Goal: Task Accomplishment & Management: Complete application form

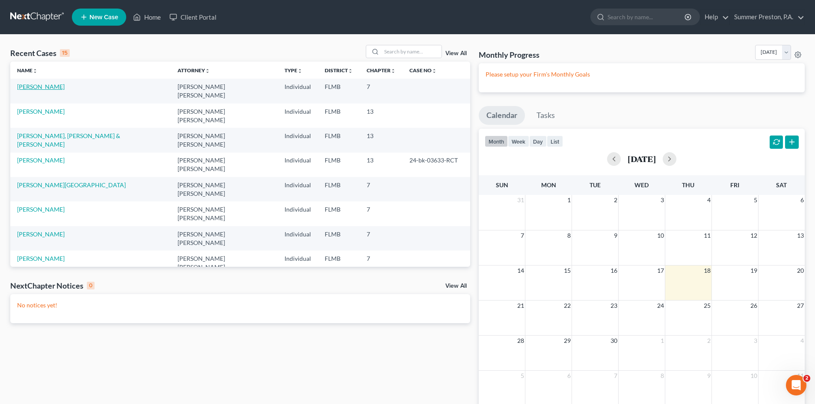
click at [27, 90] on link "[PERSON_NAME]" at bounding box center [41, 86] width 48 height 7
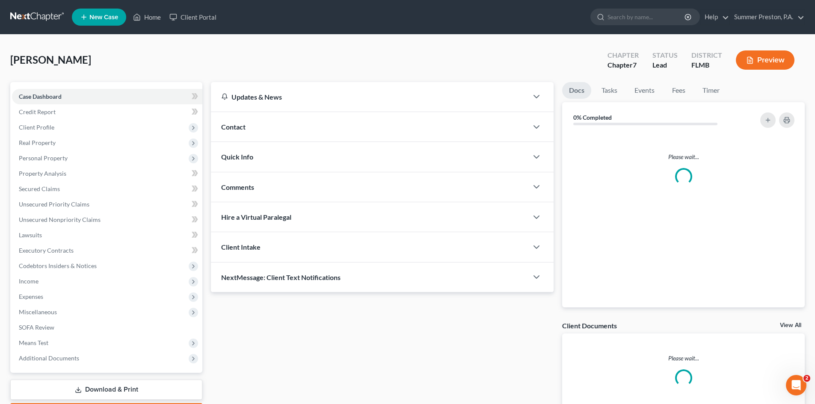
click at [27, 90] on link "Case Dashboard" at bounding box center [107, 96] width 190 height 15
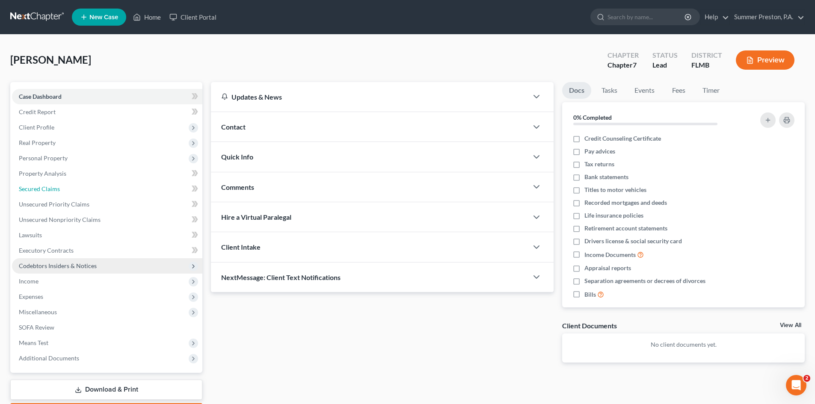
drag, startPoint x: 173, startPoint y: 195, endPoint x: 45, endPoint y: 273, distance: 150.5
drag, startPoint x: 45, startPoint y: 273, endPoint x: 400, endPoint y: 331, distance: 359.9
click at [353, 328] on div "Updates & News × District Notes Take a look at NextChapter's District Notes to …" at bounding box center [382, 229] width 351 height 294
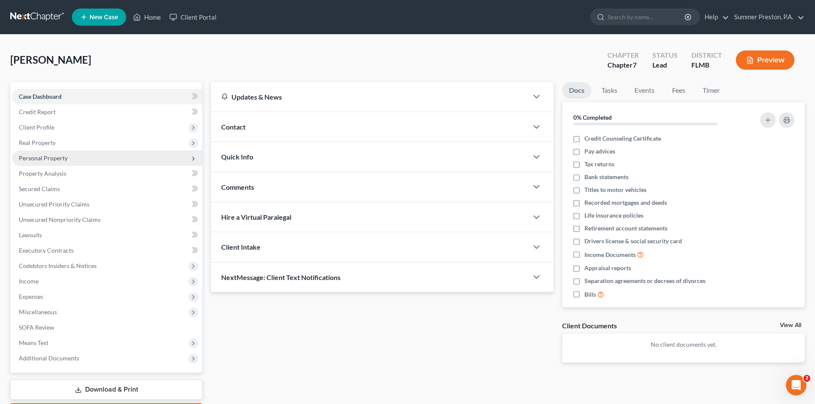
click at [53, 159] on span "Personal Property" at bounding box center [43, 157] width 49 height 7
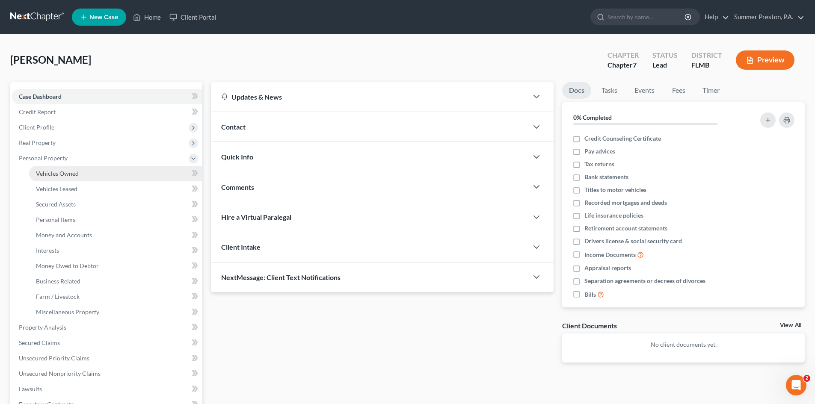
click at [74, 177] on span "Vehicles Owned" at bounding box center [57, 173] width 43 height 7
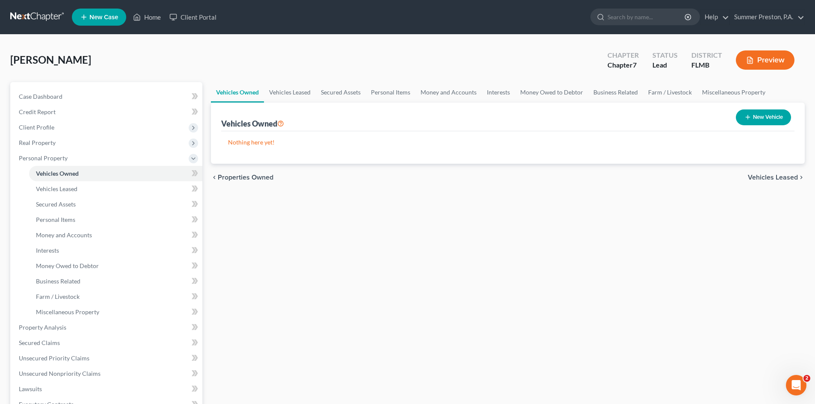
click at [766, 114] on button "New Vehicle" at bounding box center [763, 118] width 55 height 16
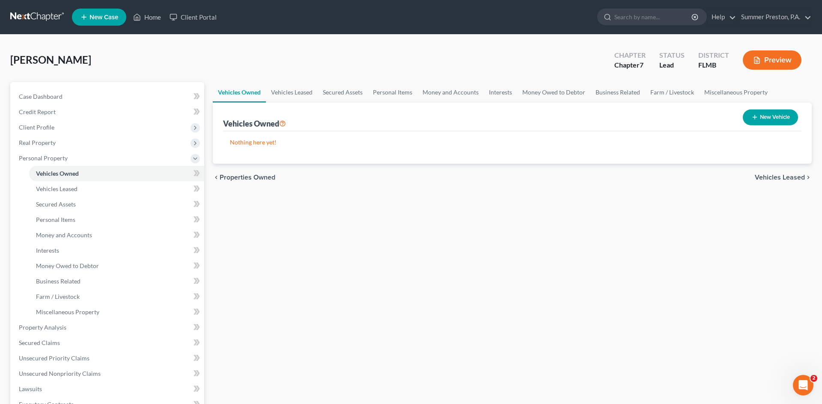
select select "0"
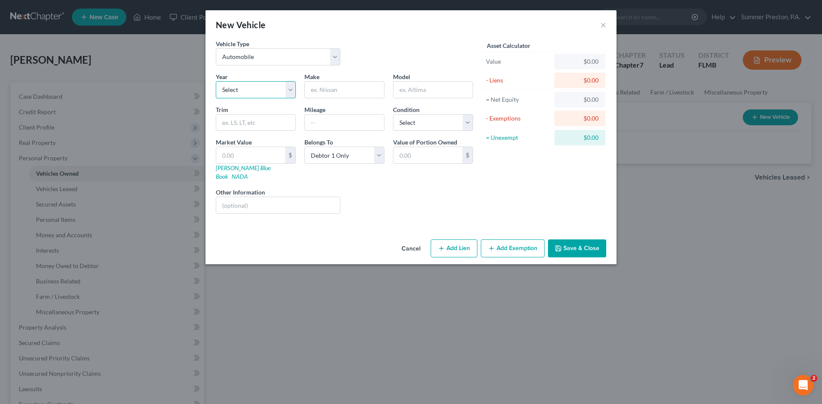
click at [289, 88] on select "Select 2026 2025 2024 2023 2022 2021 2020 2019 2018 2017 2016 2015 2014 2013 20…" at bounding box center [256, 89] width 80 height 17
select select "12"
click at [216, 81] on select "Select 2026 2025 2024 2023 2022 2021 2020 2019 2018 2017 2016 2015 2014 2013 20…" at bounding box center [256, 89] width 80 height 17
click at [355, 86] on input "text" at bounding box center [344, 90] width 79 height 16
type input "BMW"
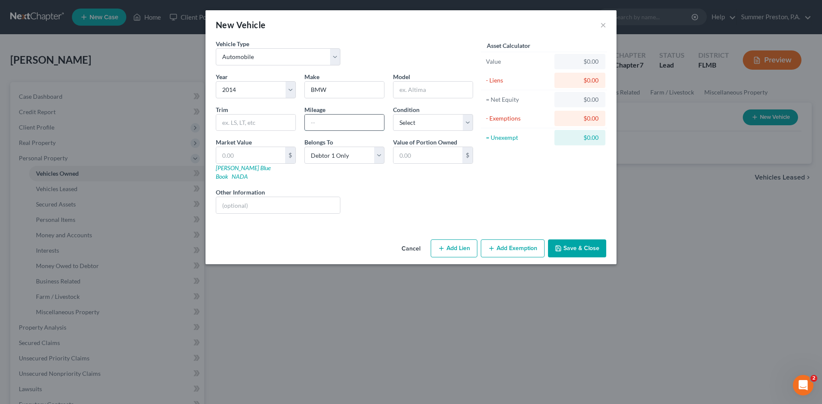
click at [345, 122] on input "text" at bounding box center [344, 123] width 79 height 16
type input "199,000"
click at [467, 122] on select "Select Excellent Very Good Good Fair Poor" at bounding box center [433, 122] width 80 height 17
select select "3"
click at [393, 114] on select "Select Excellent Very Good Good Fair Poor" at bounding box center [433, 122] width 80 height 17
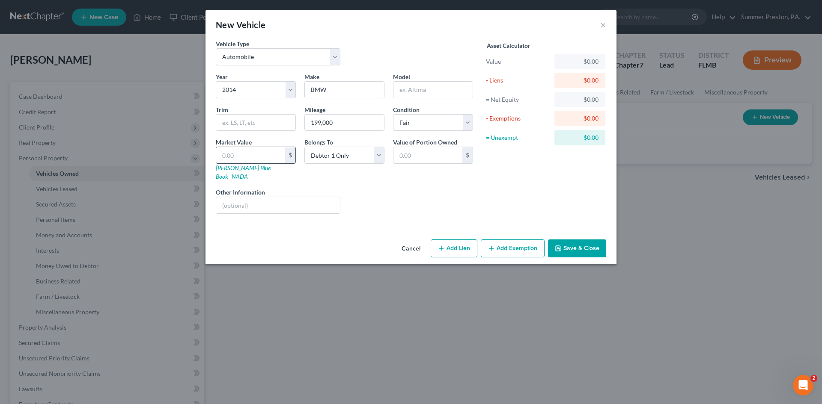
click at [262, 156] on input "text" at bounding box center [250, 155] width 69 height 16
type input "2"
type input "2.00"
type input "21"
type input "21.00"
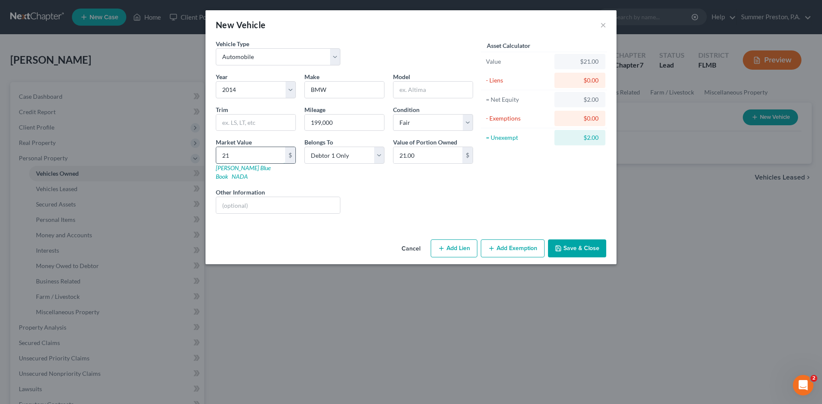
type input "210"
type input "210.00"
type input "2100"
type input "2,100.00"
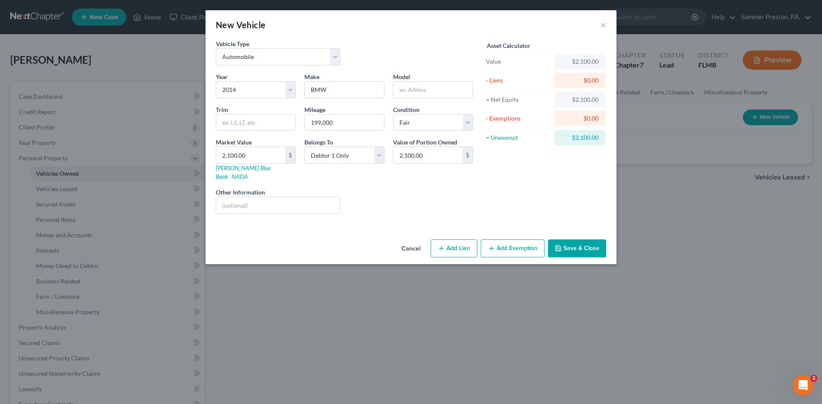
click at [520, 240] on button "Add Exemption" at bounding box center [513, 249] width 64 height 18
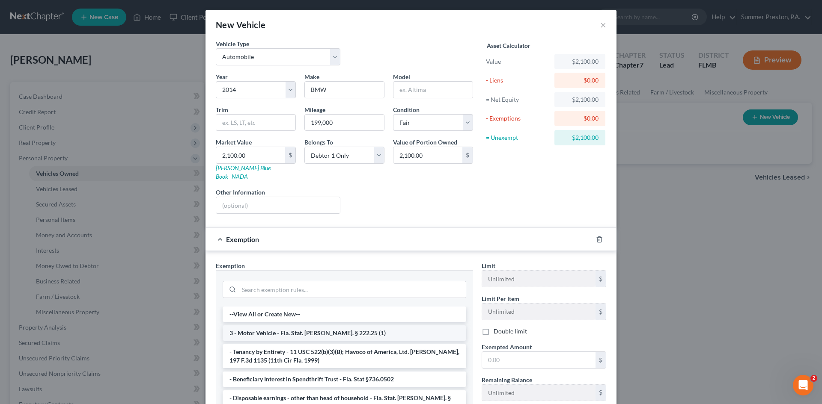
click at [276, 326] on li "3 - Motor Vehicle - Fla. Stat. [PERSON_NAME]. § 222.25 (1)" at bounding box center [345, 333] width 244 height 15
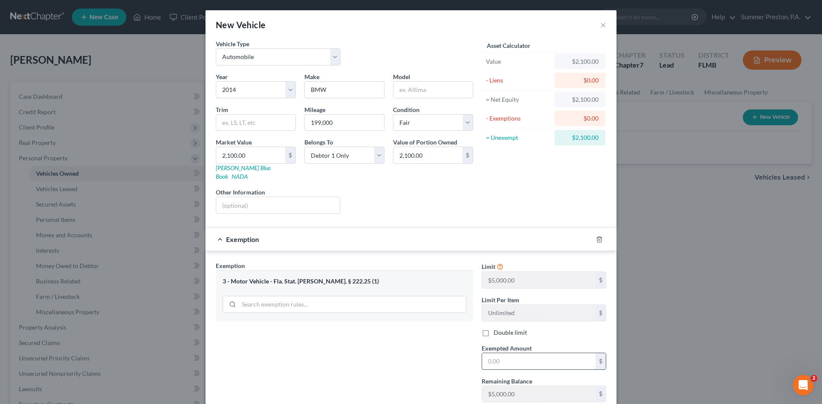
click at [532, 353] on input "text" at bounding box center [538, 361] width 113 height 16
type input "5,000.00"
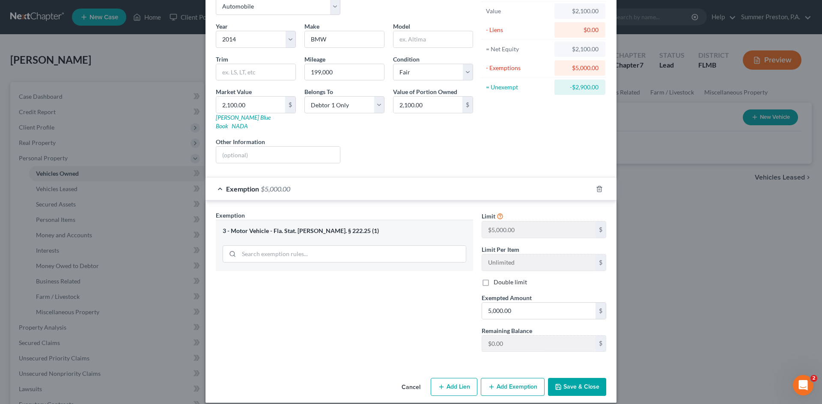
scroll to position [51, 0]
click at [581, 378] on button "Save & Close" at bounding box center [577, 387] width 58 height 18
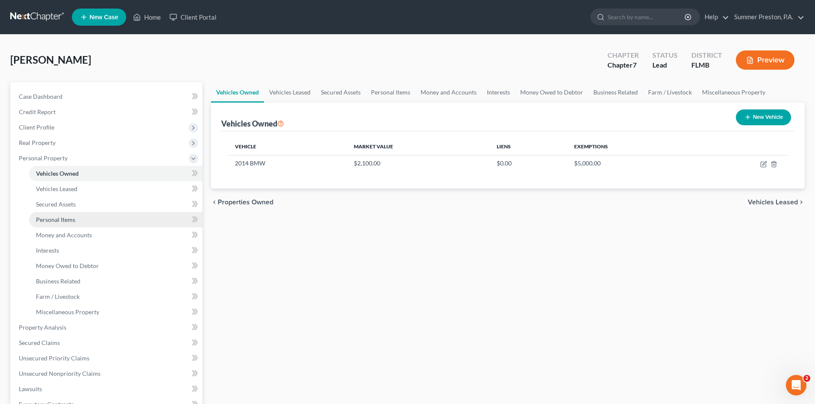
click at [64, 220] on span "Personal Items" at bounding box center [55, 219] width 39 height 7
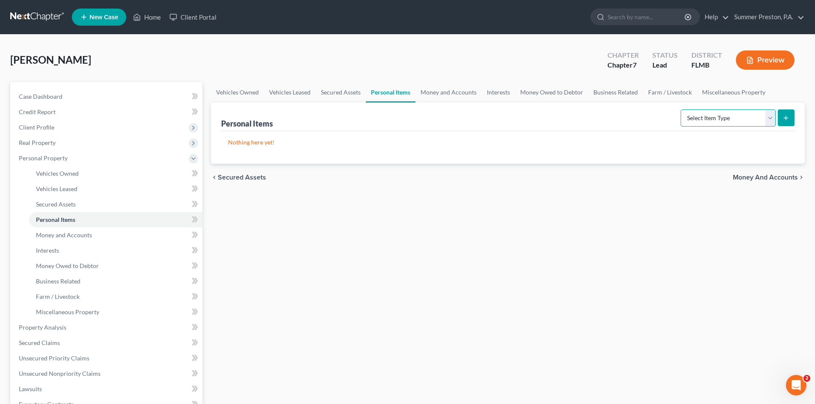
click at [696, 116] on select "Select Item Type Clothing Collectibles Of Value Electronics Firearms Household …" at bounding box center [728, 118] width 95 height 17
select select "electronics"
click at [682, 110] on select "Select Item Type Clothing Collectibles Of Value Electronics Firearms Household …" at bounding box center [728, 118] width 95 height 17
click at [785, 114] on button "submit" at bounding box center [786, 118] width 17 height 17
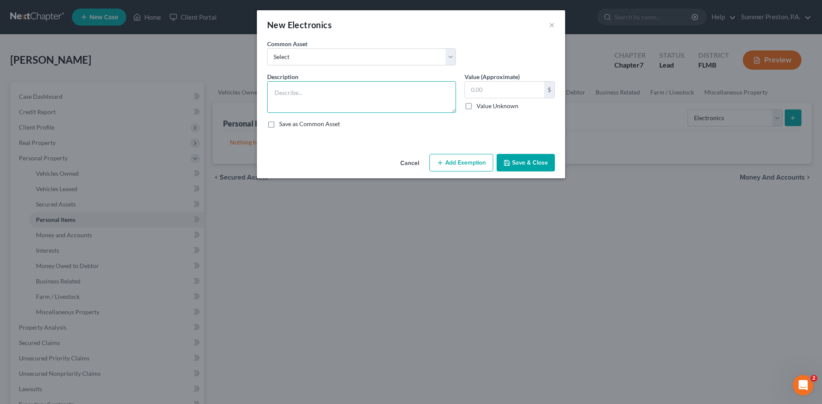
click at [353, 89] on textarea at bounding box center [361, 97] width 189 height 32
type textarea "ANDROID PHONE"
click at [506, 87] on input "text" at bounding box center [504, 90] width 79 height 16
type input "250.00"
drag, startPoint x: 269, startPoint y: 123, endPoint x: 471, endPoint y: 160, distance: 205.4
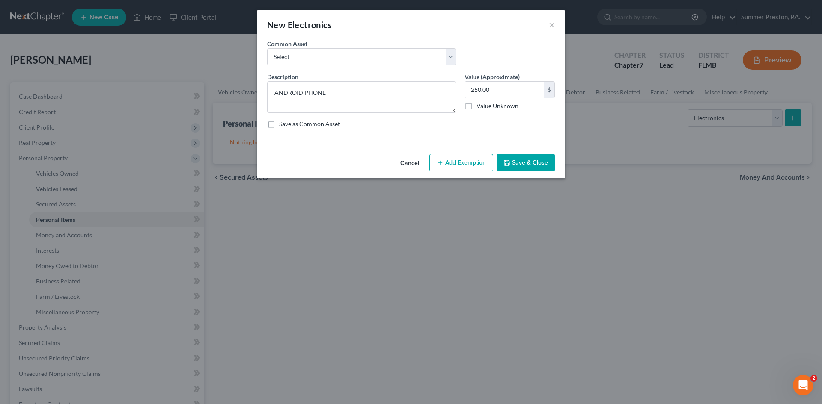
click at [279, 123] on label "Save as Common Asset" at bounding box center [309, 124] width 61 height 9
click at [282, 123] on input "Save as Common Asset" at bounding box center [285, 123] width 6 height 6
checkbox input "true"
click at [455, 163] on button "Add Exemption" at bounding box center [461, 163] width 64 height 18
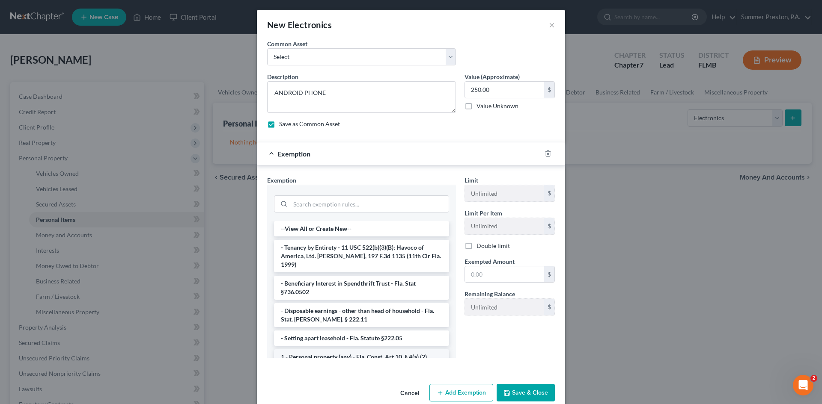
click at [341, 350] on li "1 - Personal property (any) - Fla. Const. Art.10, § 4(a) (2)" at bounding box center [361, 357] width 175 height 15
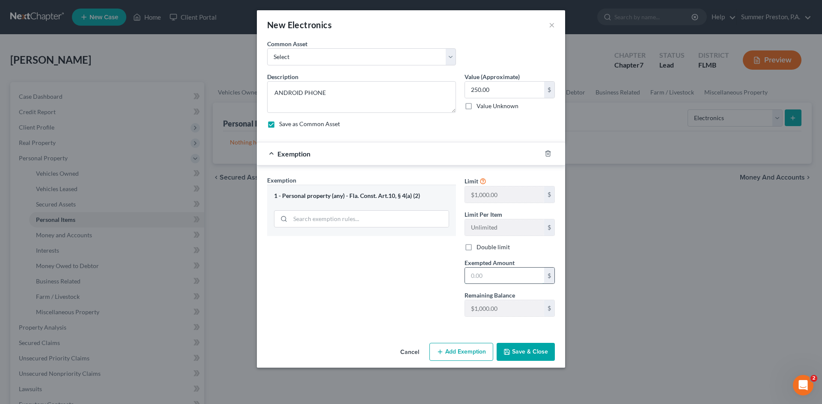
click at [505, 275] on input "text" at bounding box center [504, 276] width 79 height 16
type input "250.00"
click at [534, 353] on button "Save & Close" at bounding box center [525, 352] width 58 height 18
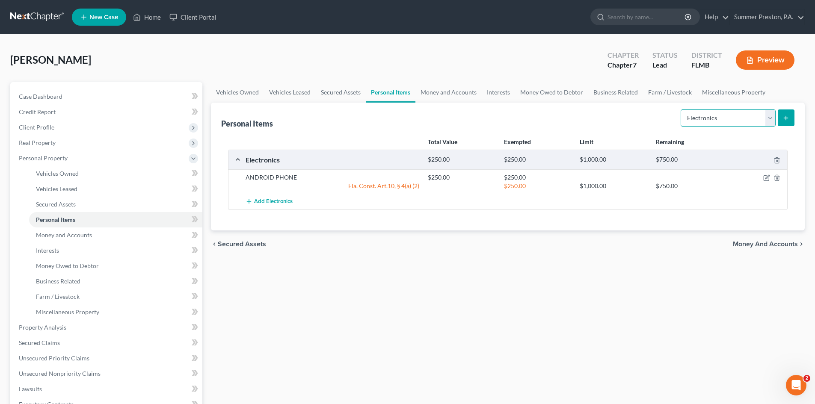
click at [771, 119] on select "Select Item Type Clothing Collectibles Of Value Electronics Firearms Household …" at bounding box center [728, 118] width 95 height 17
select select "clothing"
click at [682, 110] on select "Select Item Type Clothing Collectibles Of Value Electronics Firearms Household …" at bounding box center [728, 118] width 95 height 17
click at [791, 116] on button "submit" at bounding box center [786, 118] width 17 height 17
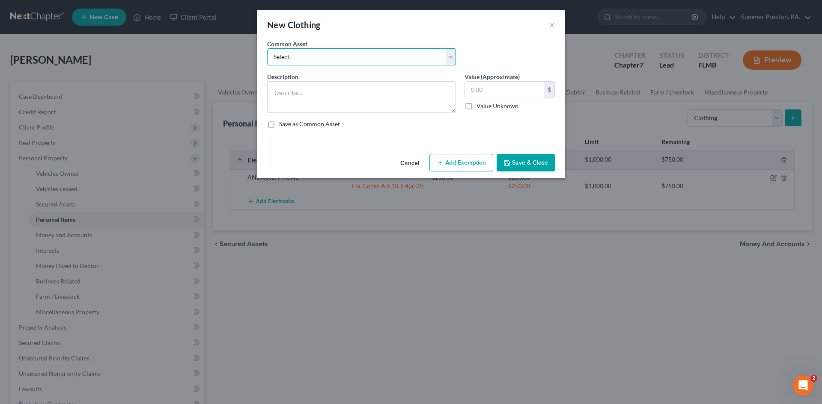
click at [447, 55] on select "Select CLOTHING/SHOES CLOTHING/SHOES HUSBAND'S CLOTHING/SHOES WIFE'S CLOTHING /…" at bounding box center [361, 56] width 189 height 17
select select "0"
click at [267, 48] on select "Select CLOTHING/SHOES CLOTHING/SHOES HUSBAND'S CLOTHING/SHOES WIFE'S CLOTHING /…" at bounding box center [361, 56] width 189 height 17
type textarea "CLOTHING/SHOES"
type input "100.00"
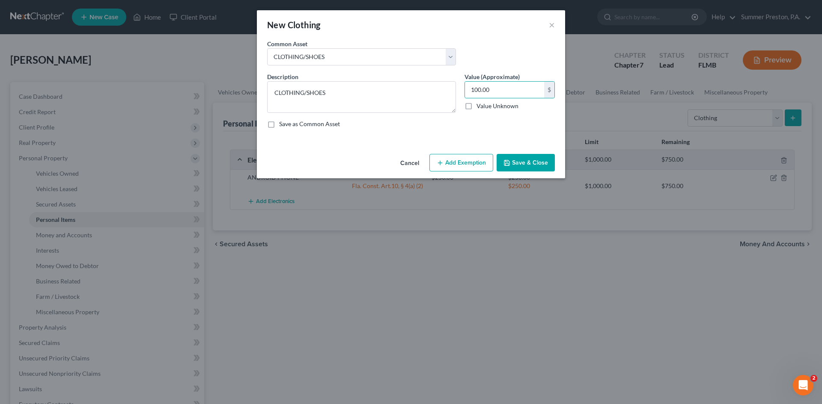
click at [279, 124] on label "Save as Common Asset" at bounding box center [309, 124] width 61 height 9
click at [282, 124] on input "Save as Common Asset" at bounding box center [285, 123] width 6 height 6
checkbox input "true"
click at [468, 164] on button "Add Exemption" at bounding box center [461, 163] width 64 height 18
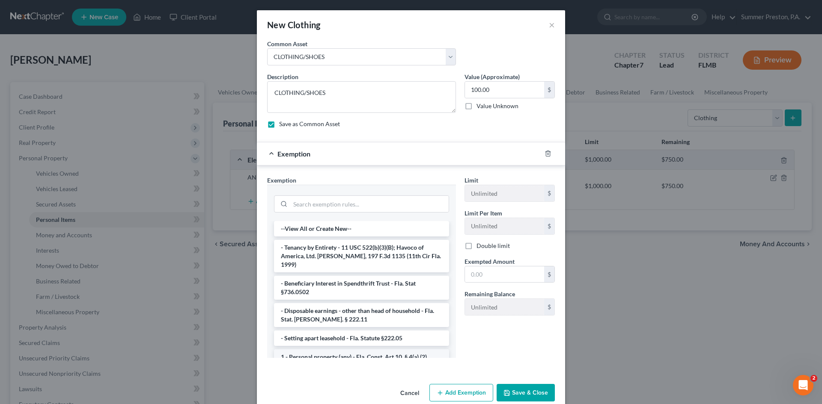
click at [349, 350] on li "1 - Personal property (any) - Fla. Const. Art.10, § 4(a) (2)" at bounding box center [361, 357] width 175 height 15
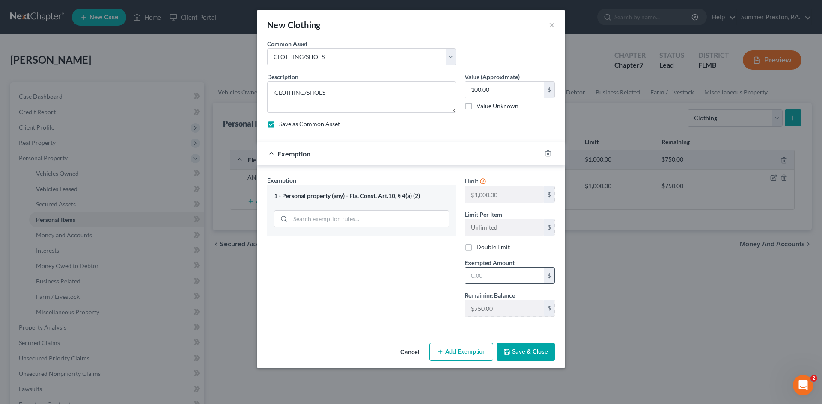
click at [533, 268] on input "text" at bounding box center [504, 276] width 79 height 16
type input "100.00"
click at [525, 348] on button "Save & Close" at bounding box center [525, 352] width 58 height 18
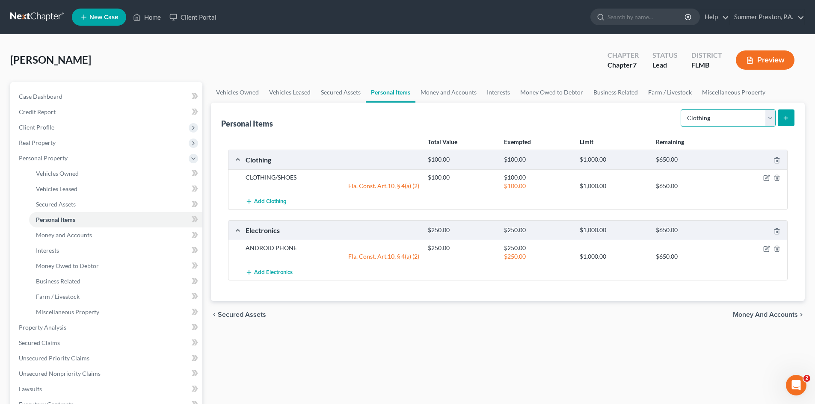
click at [769, 119] on select "Select Item Type Clothing Collectibles Of Value Electronics Firearms Household …" at bounding box center [728, 118] width 95 height 17
select select "household_goods"
click at [682, 110] on select "Select Item Type Clothing Collectibles Of Value Electronics Firearms Household …" at bounding box center [728, 118] width 95 height 17
click at [790, 116] on button "submit" at bounding box center [786, 118] width 17 height 17
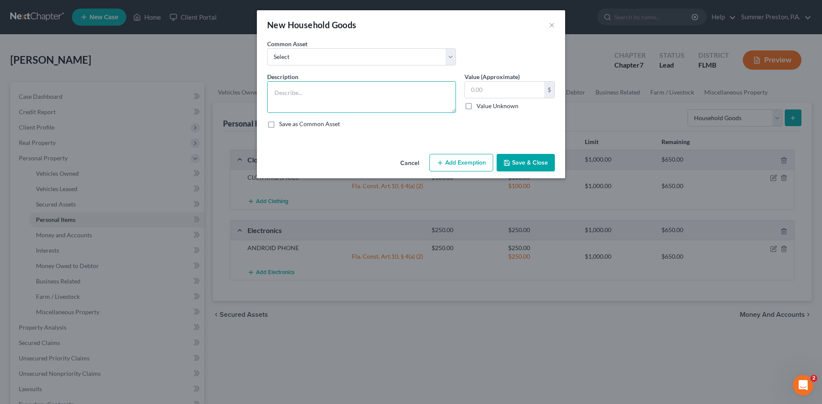
click at [378, 89] on textarea at bounding box center [361, 97] width 189 height 32
type textarea "MISC. BOOKS, 3 WALL PICTURES, SOFA, CHAIR, DINING TABLE, CHAIRS, BED, DRESSER, …"
click at [279, 125] on label "Save as Common Asset" at bounding box center [309, 124] width 61 height 9
click at [282, 125] on input "Save as Common Asset" at bounding box center [285, 123] width 6 height 6
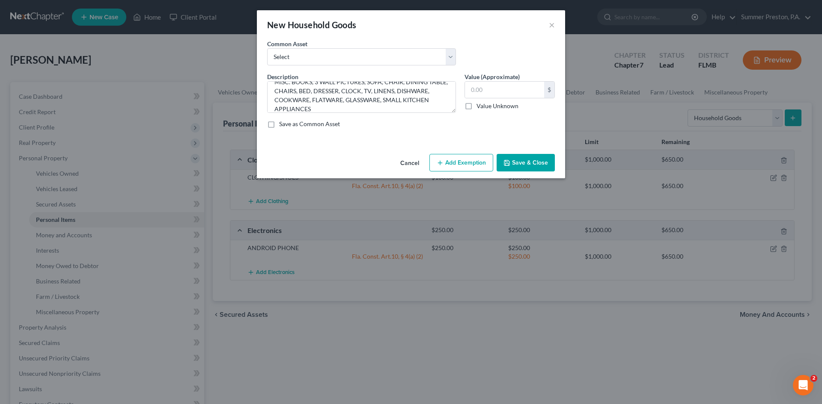
checkbox input "true"
click at [508, 93] on input "text" at bounding box center [504, 90] width 79 height 16
type input "650.00"
click at [471, 163] on button "Add Exemption" at bounding box center [461, 163] width 64 height 18
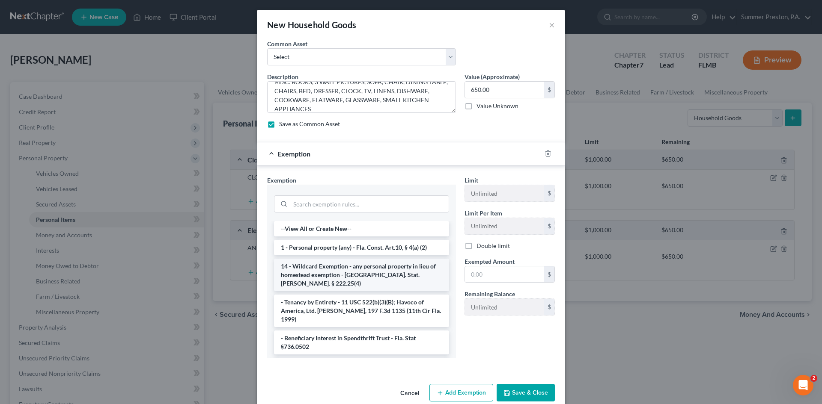
click at [406, 264] on li "14 - Wildcard Exemption - any personal property in lieu of homestead exemption …" at bounding box center [361, 275] width 175 height 33
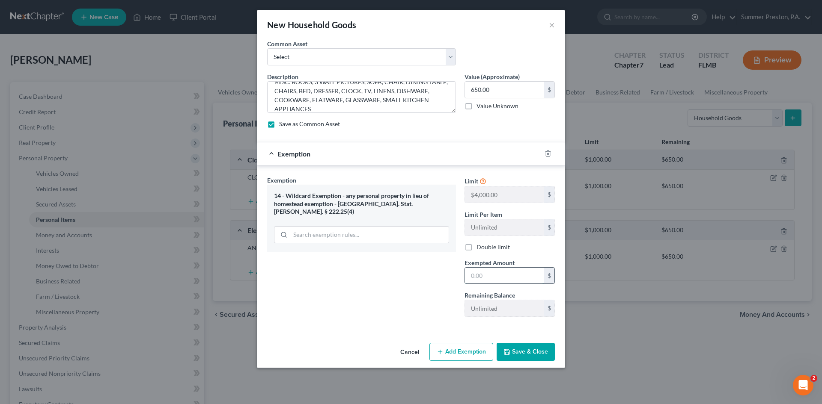
click at [519, 269] on input "text" at bounding box center [504, 276] width 79 height 16
type input "650"
click at [545, 151] on icon "button" at bounding box center [547, 153] width 7 height 7
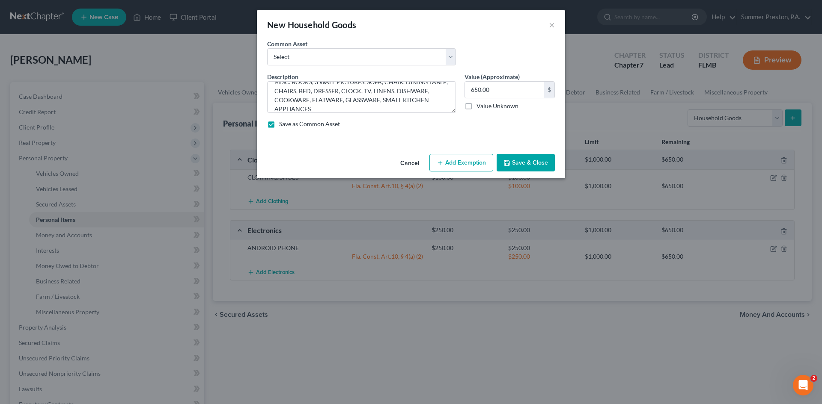
click at [472, 163] on button "Add Exemption" at bounding box center [461, 163] width 64 height 18
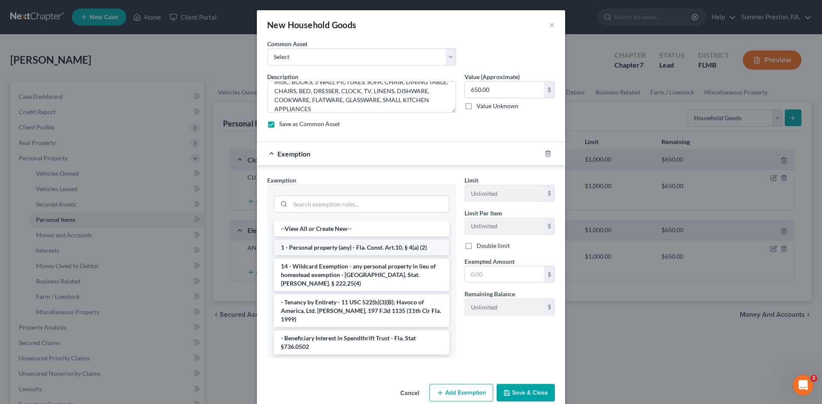
click at [362, 250] on li "1 - Personal property (any) - Fla. Const. Art.10, § 4(a) (2)" at bounding box center [361, 247] width 175 height 15
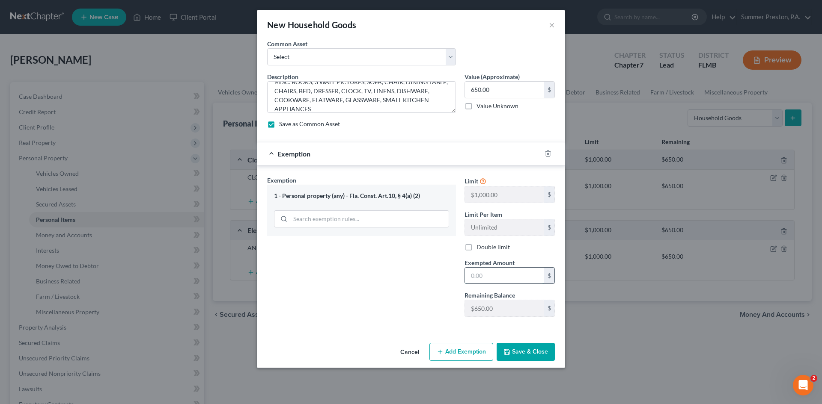
click at [505, 276] on input "text" at bounding box center [504, 276] width 79 height 16
click at [348, 326] on div "Exemption Set must be selected for CA. Exemption * 1 - Personal property (any) …" at bounding box center [411, 249] width 308 height 166
click at [548, 150] on icon "button" at bounding box center [547, 153] width 7 height 7
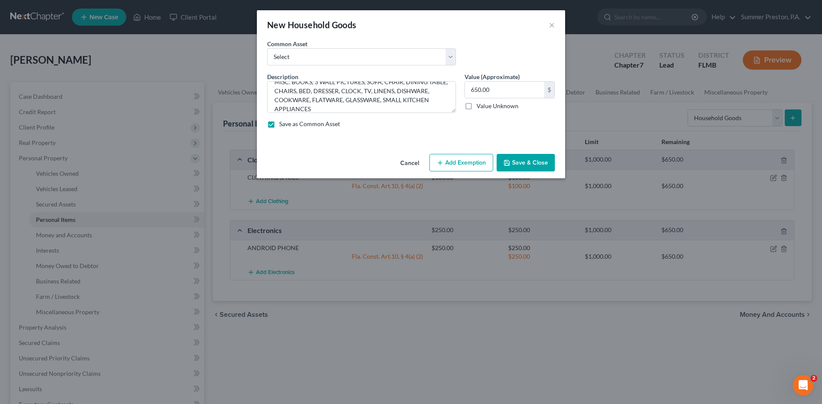
click at [468, 158] on button "Add Exemption" at bounding box center [461, 163] width 64 height 18
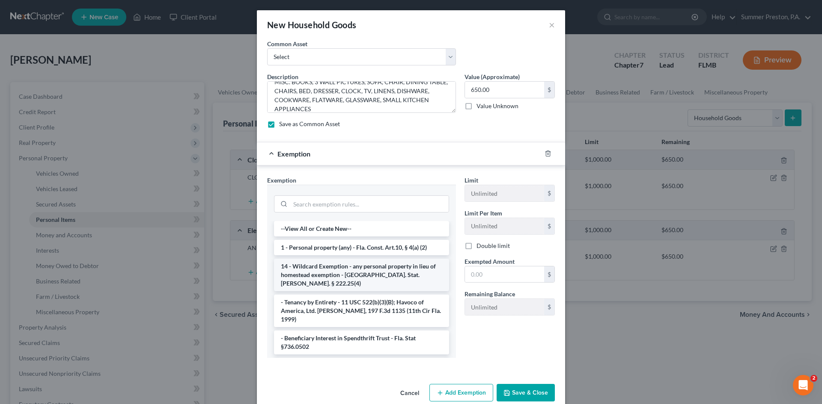
click at [339, 268] on li "14 - Wildcard Exemption - any personal property in lieu of homestead exemption …" at bounding box center [361, 275] width 175 height 33
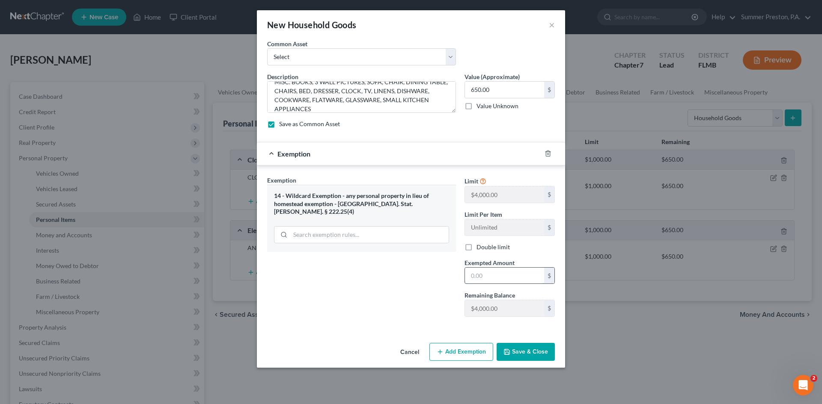
click at [496, 277] on input "text" at bounding box center [504, 276] width 79 height 16
type input "650.00"
click at [524, 352] on button "Save & Close" at bounding box center [525, 352] width 58 height 18
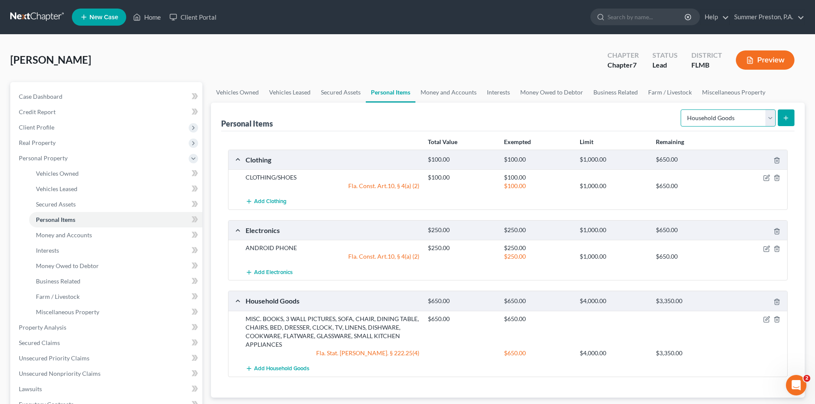
click at [772, 111] on select "Select Item Type Clothing Collectibles Of Value Electronics Firearms Household …" at bounding box center [728, 118] width 95 height 17
select select "jewelry"
click at [682, 110] on select "Select Item Type Clothing Collectibles Of Value Electronics Firearms Household …" at bounding box center [728, 118] width 95 height 17
click at [786, 120] on line "submit" at bounding box center [786, 118] width 0 height 4
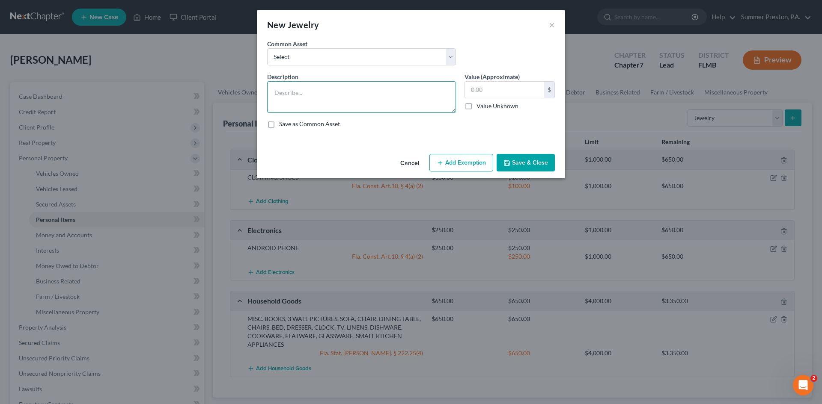
click at [347, 94] on textarea at bounding box center [361, 97] width 189 height 32
type textarea "SILVER JEWELRY"
click at [279, 125] on label "Save as Common Asset" at bounding box center [309, 124] width 61 height 9
click at [282, 125] on input "Save as Common Asset" at bounding box center [285, 123] width 6 height 6
checkbox input "true"
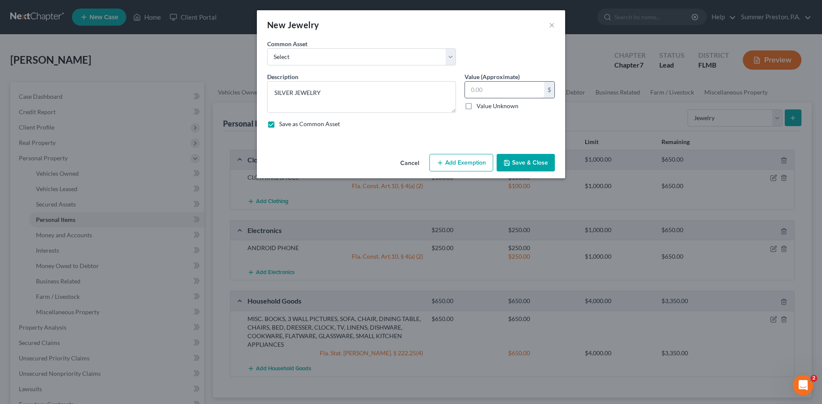
click at [508, 93] on input "text" at bounding box center [504, 90] width 79 height 16
type input "75.00"
click at [468, 165] on button "Add Exemption" at bounding box center [461, 163] width 64 height 18
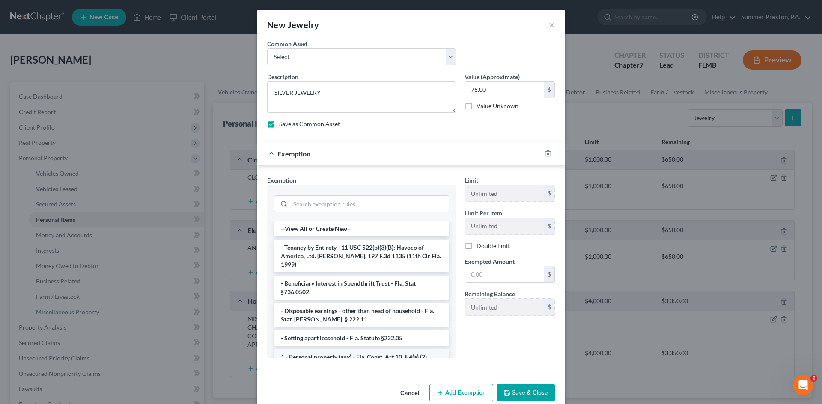
click at [365, 353] on li "1 - Personal property (any) - Fla. Const. Art.10, § 4(a) (2)" at bounding box center [361, 357] width 175 height 15
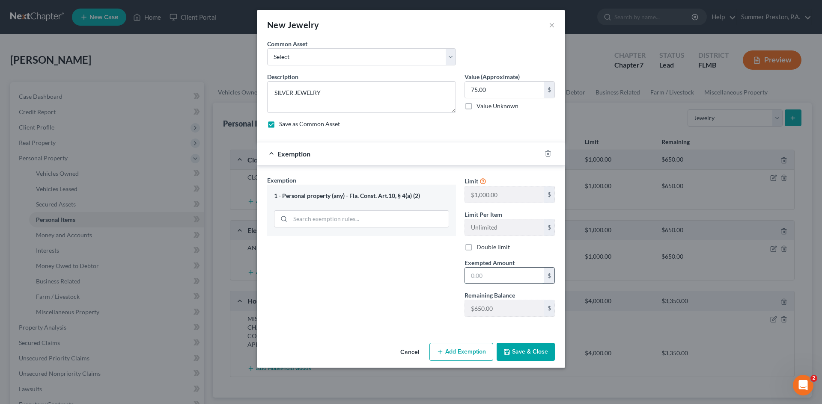
click at [518, 278] on input "text" at bounding box center [504, 276] width 79 height 16
type input "75.00"
click at [520, 352] on button "Save & Close" at bounding box center [525, 352] width 58 height 18
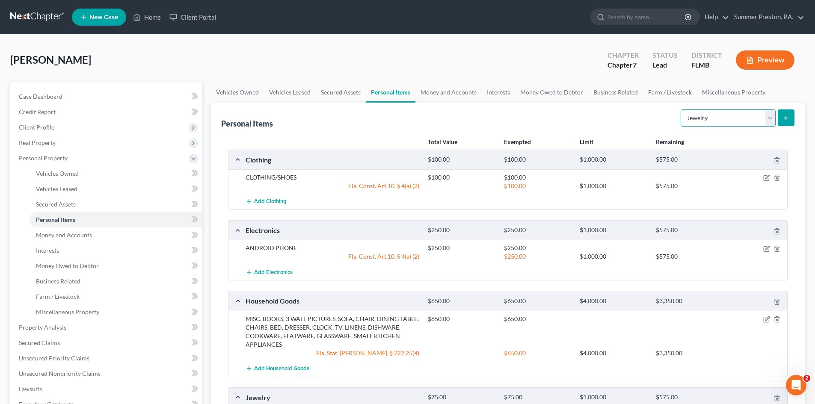
click at [772, 116] on select "Select Item Type Clothing Collectibles Of Value Electronics Firearms Household …" at bounding box center [728, 118] width 95 height 17
select select "household_goods"
click at [682, 110] on select "Select Item Type Clothing Collectibles Of Value Electronics Firearms Household …" at bounding box center [728, 118] width 95 height 17
click at [786, 119] on line "submit" at bounding box center [786, 118] width 0 height 4
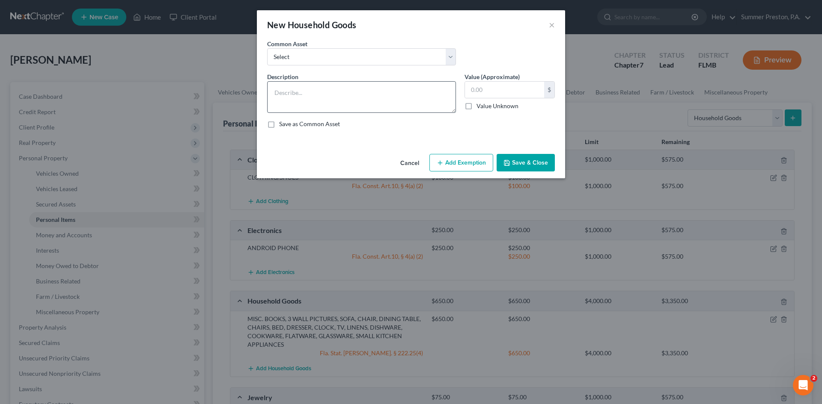
drag, startPoint x: 397, startPoint y: 79, endPoint x: 393, endPoint y: 82, distance: 5.2
click at [397, 79] on div "Description *" at bounding box center [361, 92] width 197 height 41
click at [393, 84] on textarea at bounding box center [361, 97] width 189 height 32
type textarea "MISC HOUSEHOLD GOODS IN STORAGE UNIT"
click at [279, 125] on label "Save as Common Asset" at bounding box center [309, 124] width 61 height 9
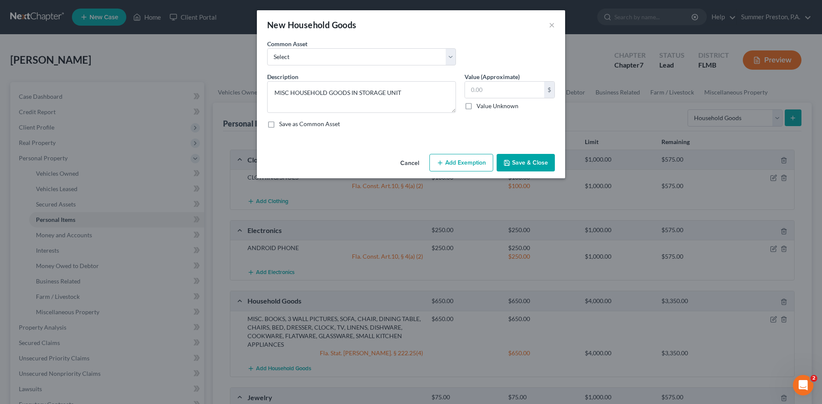
click at [282, 125] on input "Save as Common Asset" at bounding box center [285, 123] width 6 height 6
checkbox input "true"
click at [493, 88] on input "text" at bounding box center [504, 90] width 79 height 16
type input "350.00"
click at [469, 156] on button "Add Exemption" at bounding box center [461, 163] width 64 height 18
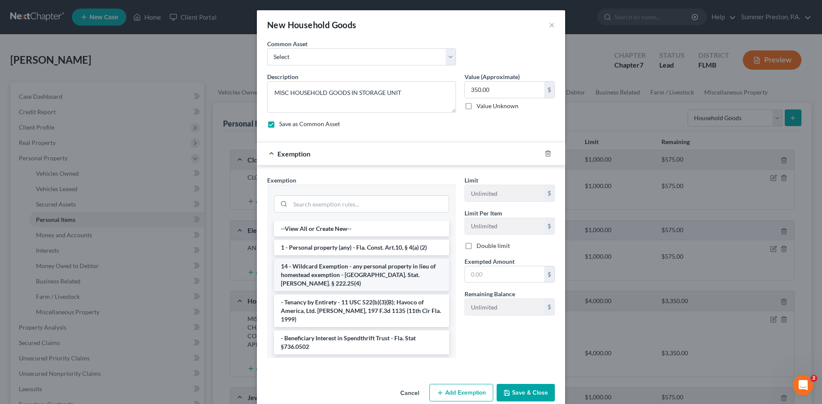
click at [404, 266] on li "14 - Wildcard Exemption - any personal property in lieu of homestead exemption …" at bounding box center [361, 275] width 175 height 33
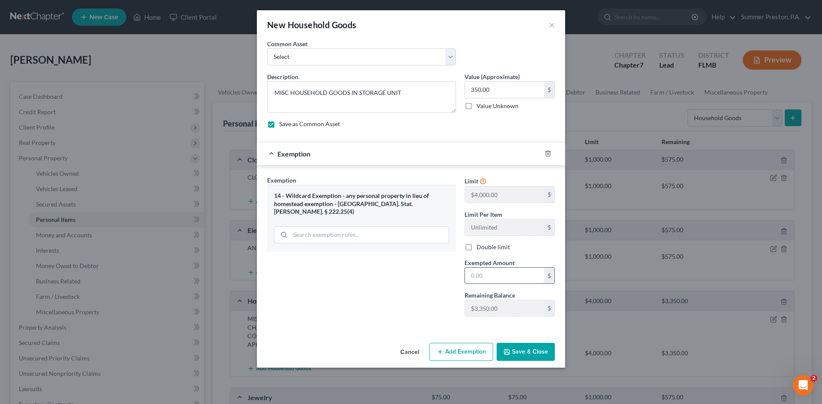
click at [511, 278] on input "text" at bounding box center [504, 276] width 79 height 16
type input "350.00"
click at [524, 356] on button "Save & Close" at bounding box center [525, 352] width 58 height 18
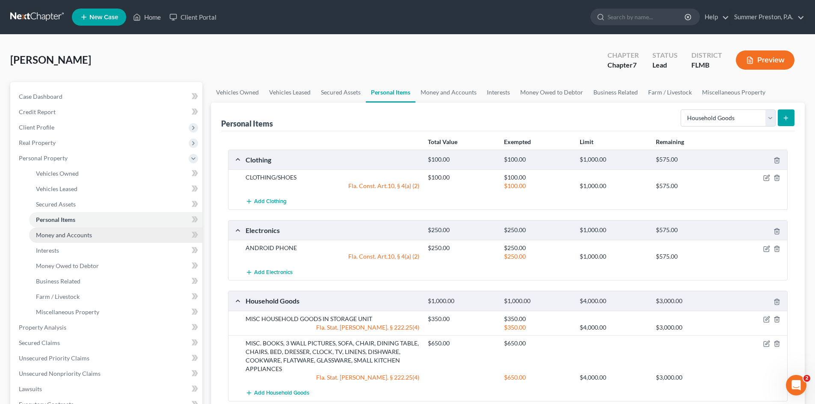
click at [74, 235] on span "Money and Accounts" at bounding box center [64, 235] width 56 height 7
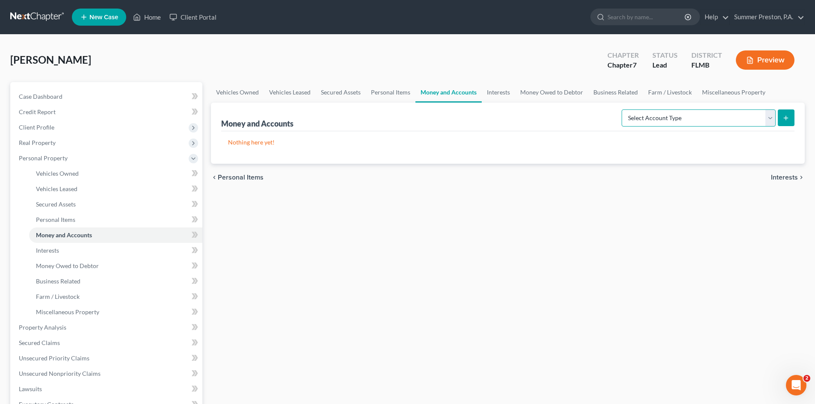
click at [772, 122] on select "Select Account Type Brokerage Cash on Hand Certificates of Deposit Checking Acc…" at bounding box center [699, 118] width 154 height 17
select select "checking"
click at [624, 110] on select "Select Account Type Brokerage Cash on Hand Certificates of Deposit Checking Acc…" at bounding box center [699, 118] width 154 height 17
click at [792, 114] on button "submit" at bounding box center [786, 118] width 17 height 17
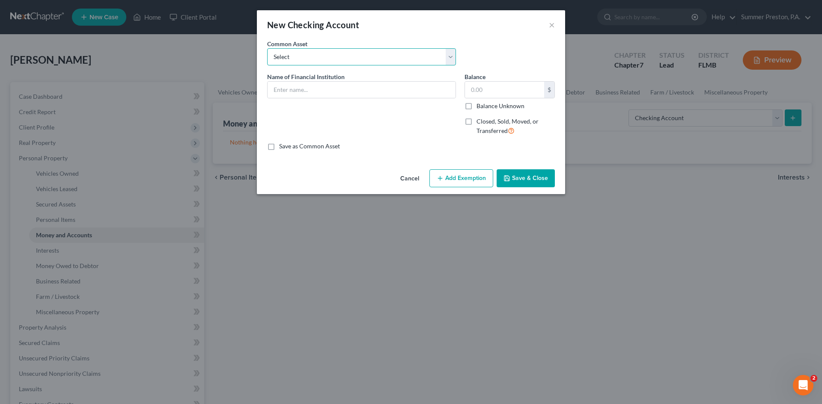
click at [451, 54] on select "Select [PERSON_NAME] FARGO BANK [PERSON_NAME] FARGO BANK CAPITAL ONE CHECKING C…" at bounding box center [361, 56] width 189 height 17
select select "16"
click at [267, 48] on select "Select [PERSON_NAME] FARGO BANK [PERSON_NAME] FARGO BANK CAPITAL ONE CHECKING C…" at bounding box center [361, 56] width 189 height 17
type input "GTE FEDERAL CREDIT UNION"
click at [497, 85] on input "10.00" at bounding box center [504, 90] width 79 height 16
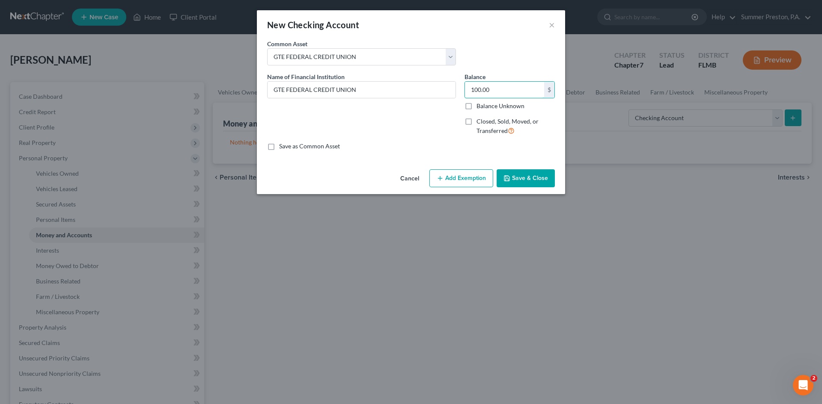
type input "100.00"
drag, startPoint x: 269, startPoint y: 146, endPoint x: 382, endPoint y: 166, distance: 115.2
click at [279, 146] on label "Save as Common Asset" at bounding box center [309, 146] width 61 height 9
click at [282, 146] on input "Save as Common Asset" at bounding box center [285, 145] width 6 height 6
checkbox input "true"
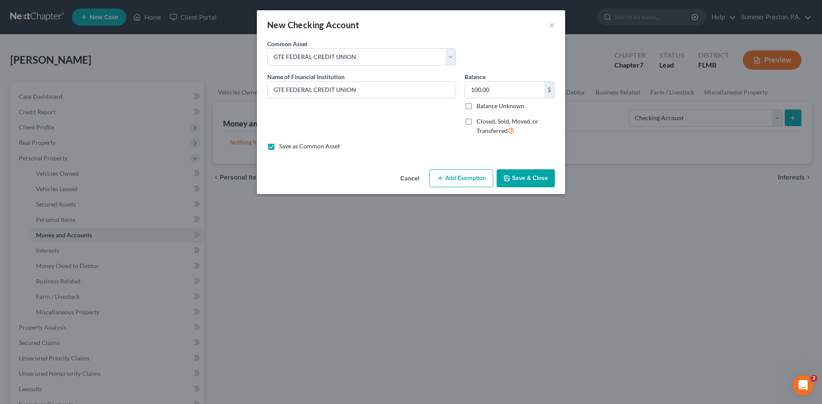
click at [476, 181] on button "Add Exemption" at bounding box center [461, 178] width 64 height 18
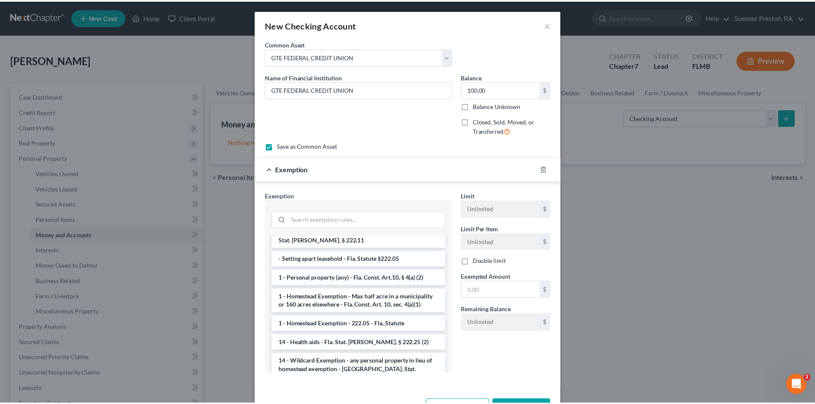
scroll to position [105, 0]
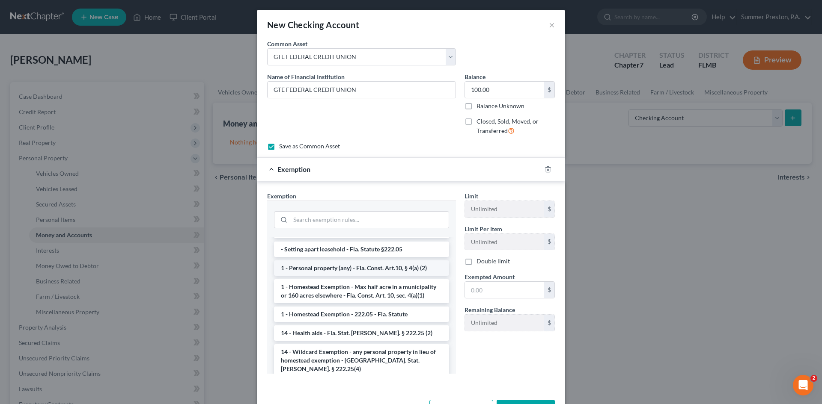
click at [329, 261] on li "1 - Personal property (any) - Fla. Const. Art.10, § 4(a) (2)" at bounding box center [361, 268] width 175 height 15
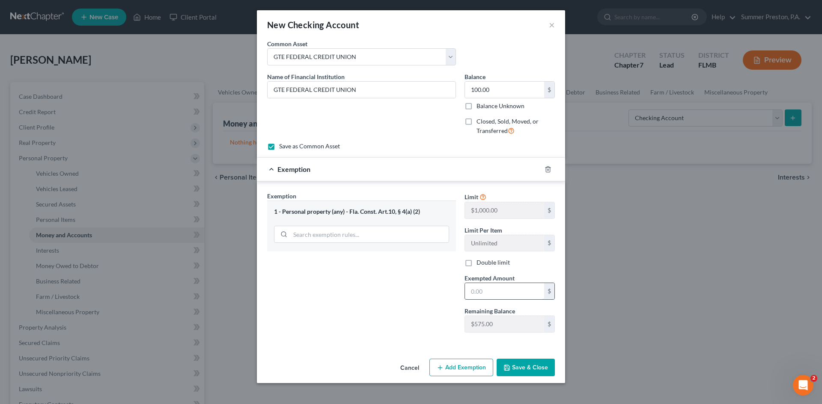
click at [502, 292] on input "text" at bounding box center [504, 291] width 79 height 16
type input "100.00"
click at [527, 369] on button "Save & Close" at bounding box center [525, 368] width 58 height 18
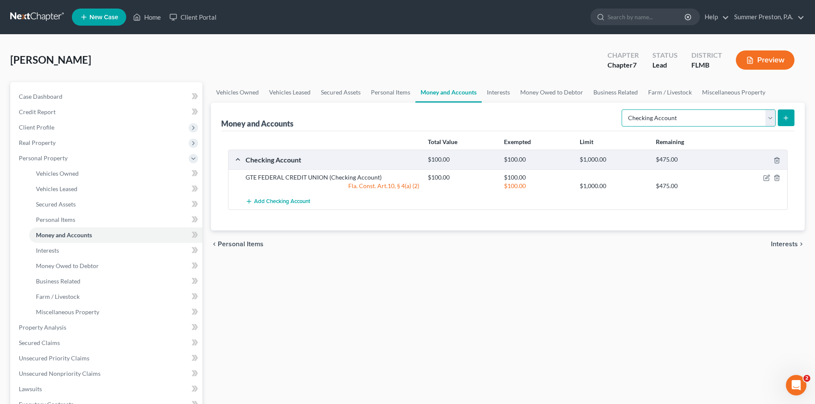
click at [773, 116] on select "Select Account Type Brokerage Cash on Hand Certificates of Deposit Checking Acc…" at bounding box center [699, 118] width 154 height 17
click at [624, 110] on select "Select Account Type Brokerage Cash on Hand Certificates of Deposit Checking Acc…" at bounding box center [699, 118] width 154 height 17
click at [788, 117] on icon "submit" at bounding box center [786, 118] width 7 height 7
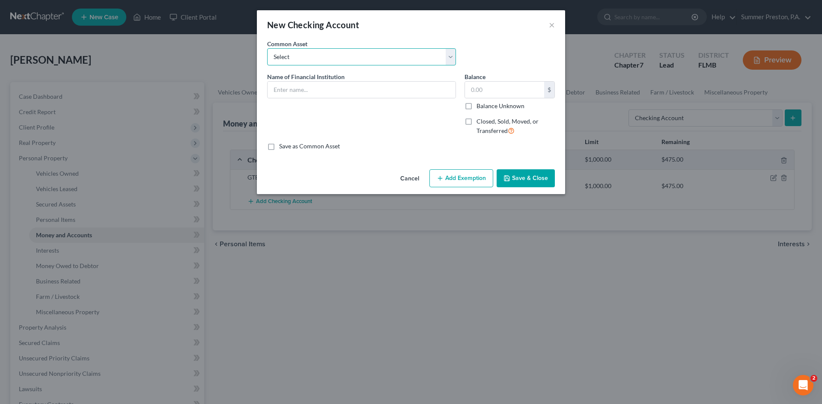
click at [450, 50] on select "Select [PERSON_NAME] FARGO BANK [PERSON_NAME] FARGO BANK CAPITAL ONE CHECKING C…" at bounding box center [361, 56] width 189 height 17
select select "25"
click at [267, 48] on select "Select [PERSON_NAME] FARGO BANK [PERSON_NAME] FARGO BANK CAPITAL ONE CHECKING C…" at bounding box center [361, 56] width 189 height 17
type input "[PERSON_NAME] FARGO BANK"
type input "80.00"
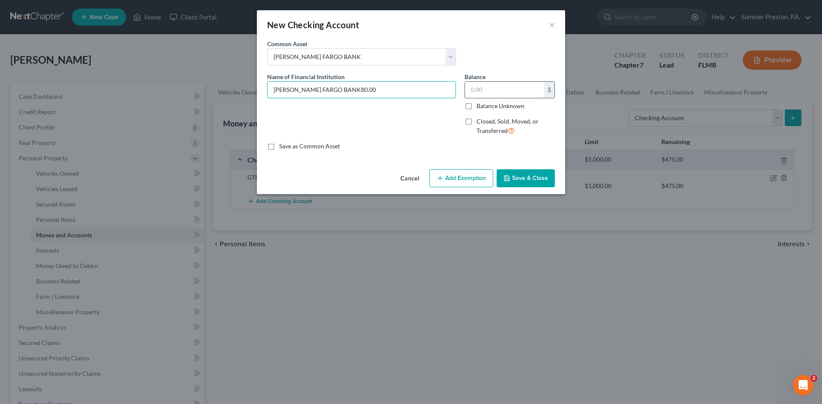
type input "[PERSON_NAME] FARGO BANK"
click at [487, 88] on input "text" at bounding box center [504, 90] width 79 height 16
type input "1.00"
click at [476, 107] on label "Balance Unknown" at bounding box center [500, 106] width 48 height 9
click at [480, 107] on input "Balance Unknown" at bounding box center [483, 105] width 6 height 6
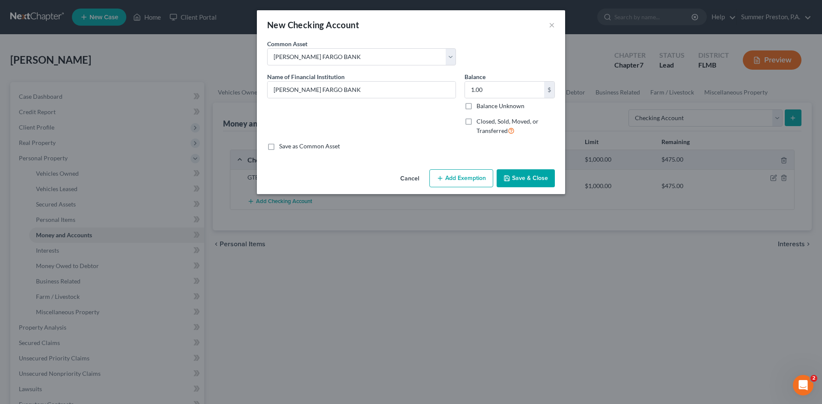
checkbox input "true"
type input "0.00"
click at [279, 146] on label "Save as Common Asset" at bounding box center [309, 146] width 61 height 9
click at [282, 146] on input "Save as Common Asset" at bounding box center [285, 145] width 6 height 6
checkbox input "true"
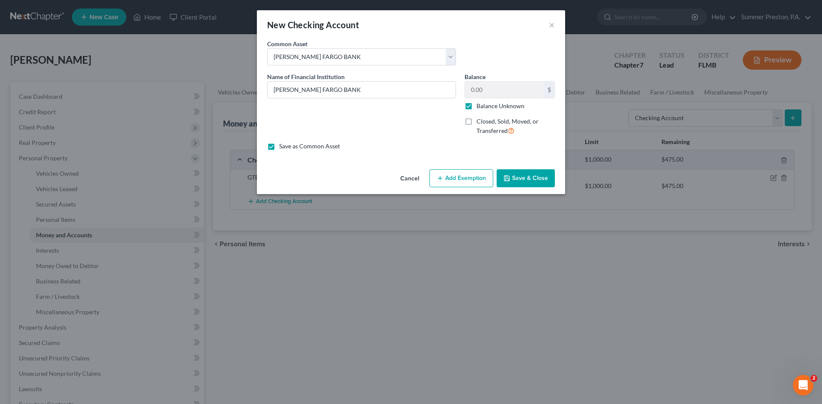
click at [447, 181] on button "Add Exemption" at bounding box center [461, 178] width 64 height 18
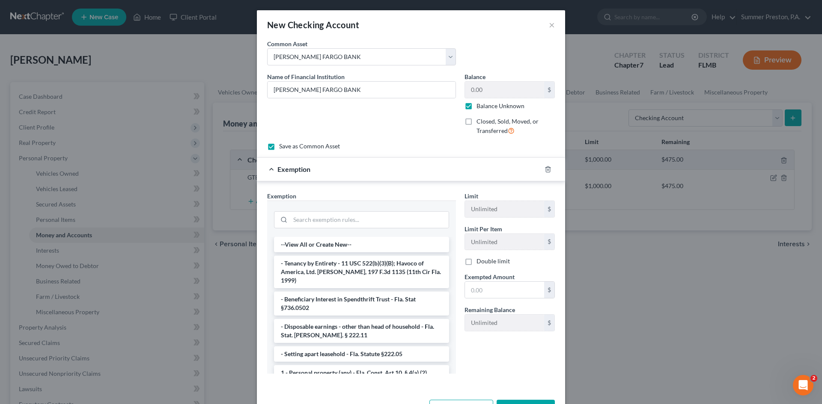
click at [346, 369] on li "1 - Personal property (any) - Fla. Const. Art.10, § 4(a) (2)" at bounding box center [361, 372] width 175 height 15
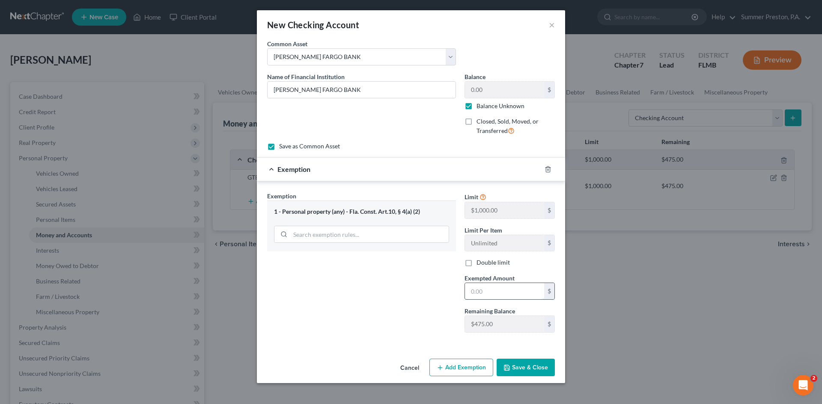
click at [511, 293] on input "text" at bounding box center [504, 291] width 79 height 16
type input "1.00"
click at [528, 369] on button "Save & Close" at bounding box center [525, 368] width 58 height 18
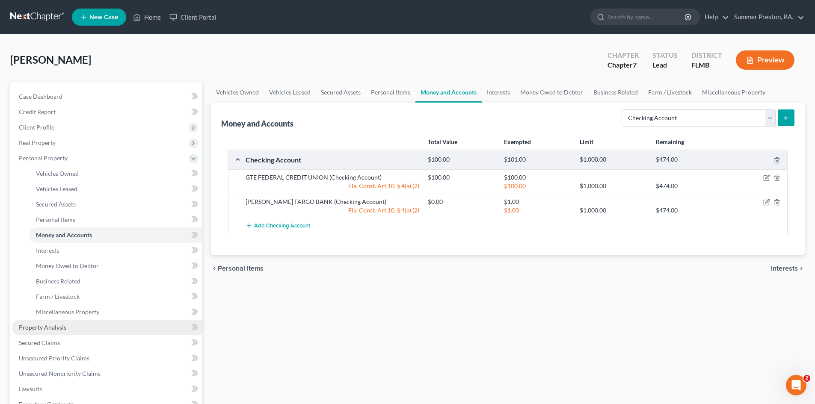
click at [50, 329] on span "Property Analysis" at bounding box center [43, 327] width 48 height 7
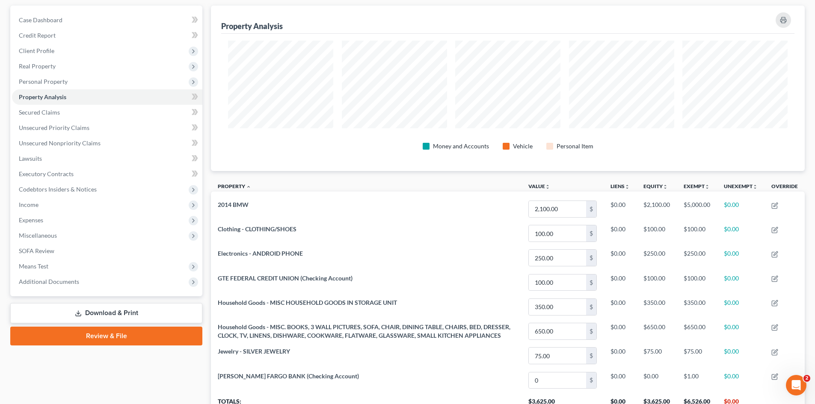
scroll to position [65, 0]
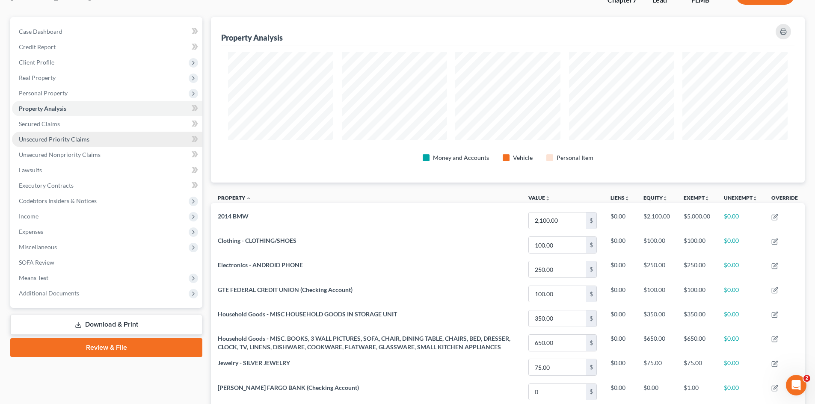
click at [54, 140] on span "Unsecured Priority Claims" at bounding box center [54, 139] width 71 height 7
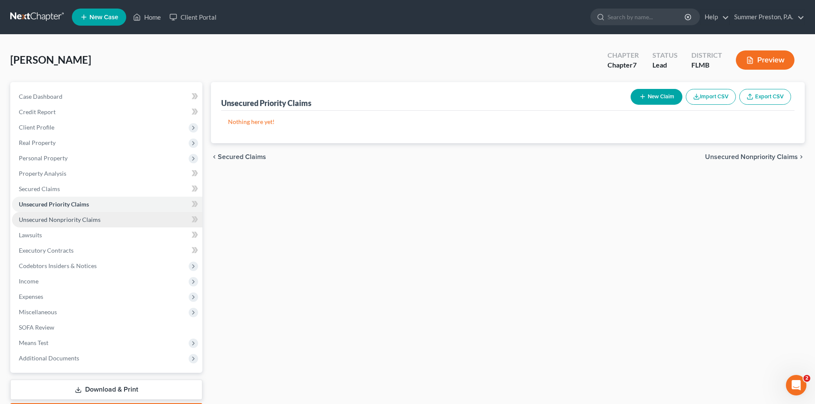
click at [77, 221] on span "Unsecured Nonpriority Claims" at bounding box center [60, 219] width 82 height 7
click at [647, 101] on button "New Claim" at bounding box center [657, 97] width 52 height 16
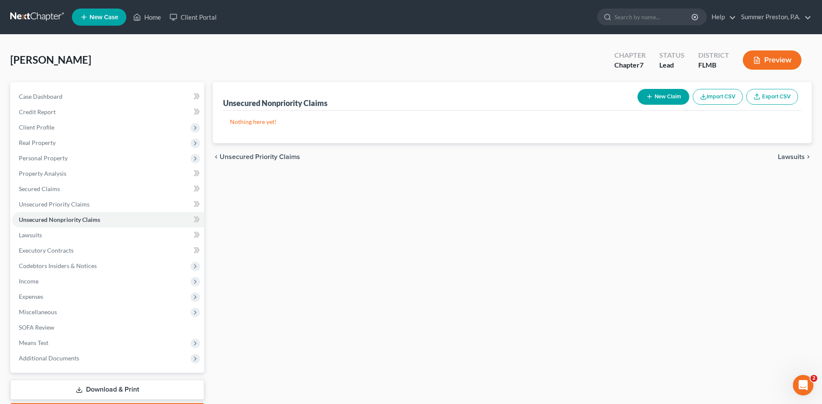
select select "0"
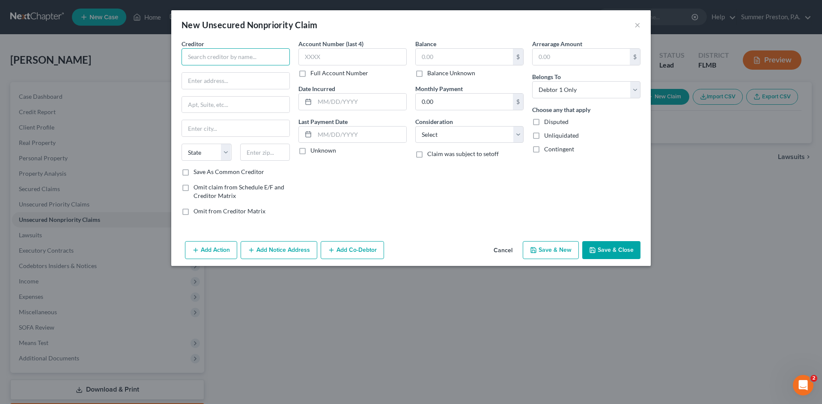
click at [262, 57] on input "text" at bounding box center [235, 56] width 108 height 17
click at [258, 55] on input "text" at bounding box center [235, 56] width 108 height 17
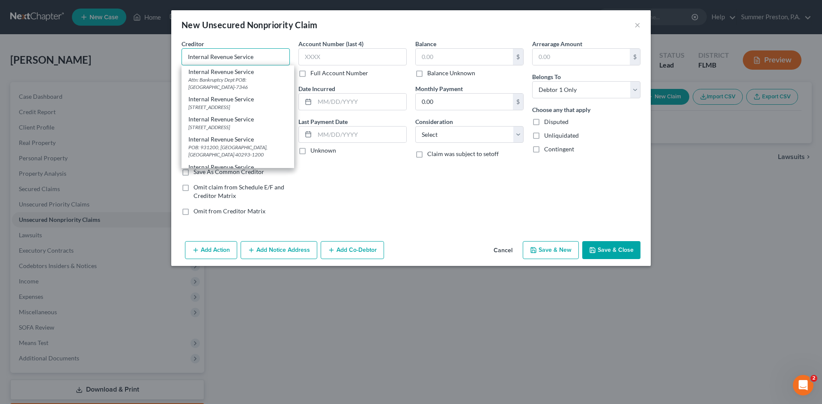
type input "Internal Revenue Service"
click at [252, 118] on div "Centralized Insolvency Operation POB: [GEOGRAPHIC_DATA] 19101-7346" at bounding box center [237, 124] width 99 height 15
type input "Centralized Insolvency Operation"
type input "POB: 7346"
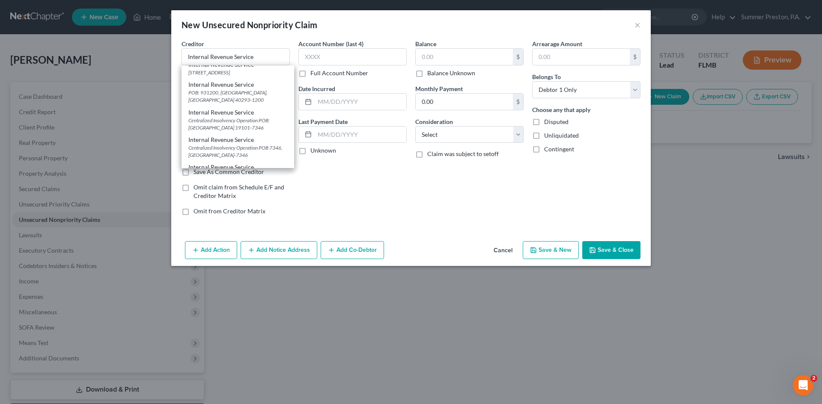
type input "[GEOGRAPHIC_DATA]"
select select "39"
type input "19101-7346"
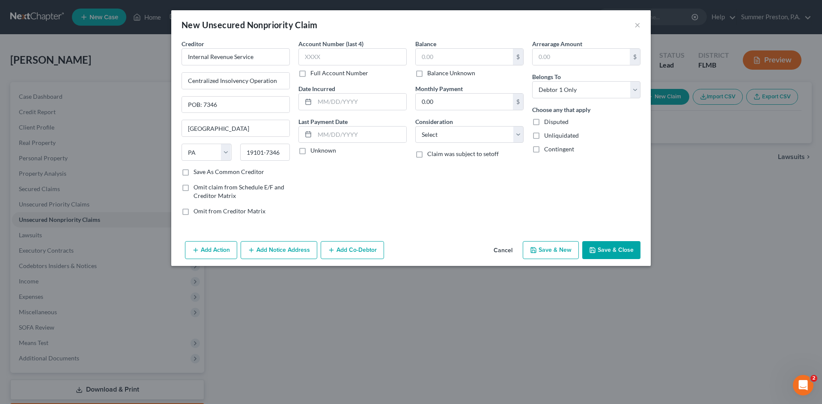
click at [193, 171] on label "Save As Common Creditor" at bounding box center [228, 172] width 71 height 9
click at [197, 171] on input "Save As Common Creditor" at bounding box center [200, 171] width 6 height 6
checkbox input "true"
click at [310, 74] on label "Full Account Number" at bounding box center [339, 73] width 58 height 9
click at [314, 74] on input "Full Account Number" at bounding box center [317, 72] width 6 height 6
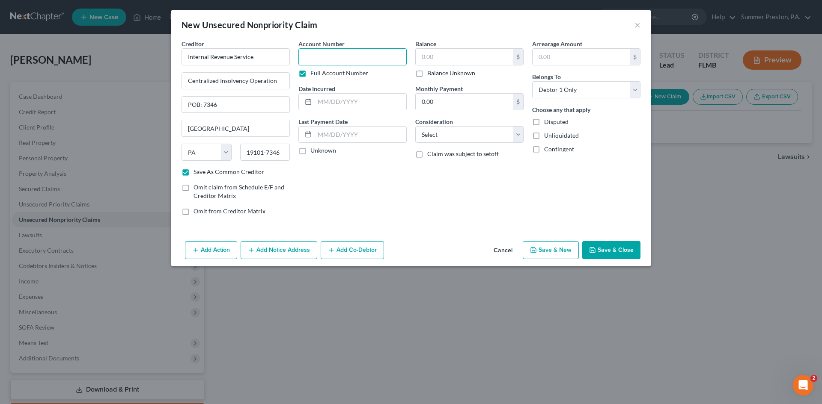
click at [346, 62] on input "text" at bounding box center [352, 56] width 108 height 17
type input "xxx-xx-5498"
click at [377, 103] on input "text" at bounding box center [361, 102] width 92 height 16
type input "0"
type input "[DATE]"
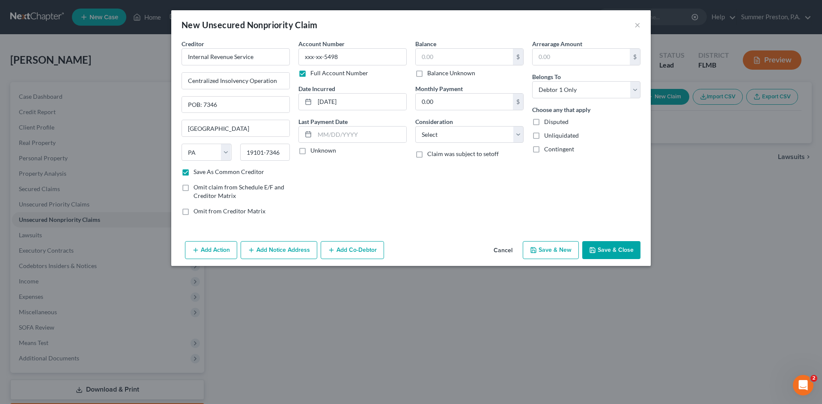
drag, startPoint x: 303, startPoint y: 151, endPoint x: 425, endPoint y: 85, distance: 138.6
click at [310, 149] on label "Unknown" at bounding box center [323, 150] width 26 height 9
click at [314, 149] on input "Unknown" at bounding box center [317, 149] width 6 height 6
checkbox input "true"
click at [446, 48] on div "$" at bounding box center [469, 56] width 108 height 17
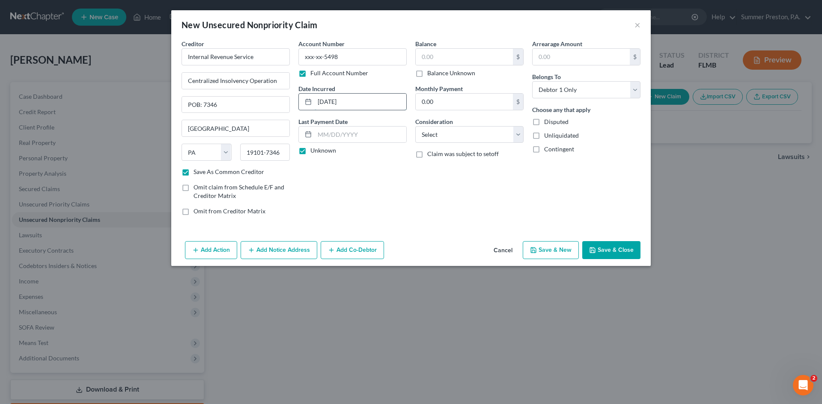
click at [382, 101] on input "[DATE]" at bounding box center [361, 102] width 92 height 16
click at [349, 100] on input "[DATE] & [DATE]" at bounding box center [361, 102] width 92 height 16
type input "[DATE] & [DATE]"
drag, startPoint x: 485, startPoint y: 46, endPoint x: 483, endPoint y: 51, distance: 6.0
click at [484, 48] on div "Balance $ Balance Unknown Balance Undetermined $ Balance Unknown" at bounding box center [469, 58] width 108 height 38
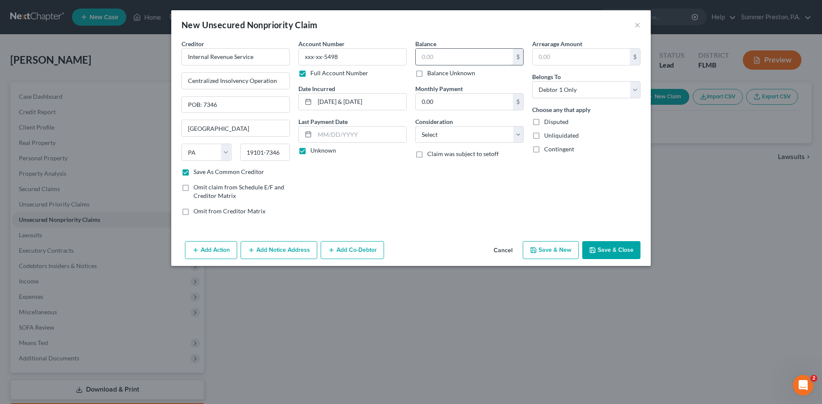
click at [481, 59] on input "text" at bounding box center [464, 57] width 97 height 16
type input "5,000.00"
click at [556, 57] on input "text" at bounding box center [580, 57] width 97 height 16
type input "5,000.00"
click at [520, 133] on select "Select Cable / Satellite Services Collection Agency Credit Card Debt Debt Couns…" at bounding box center [469, 134] width 108 height 17
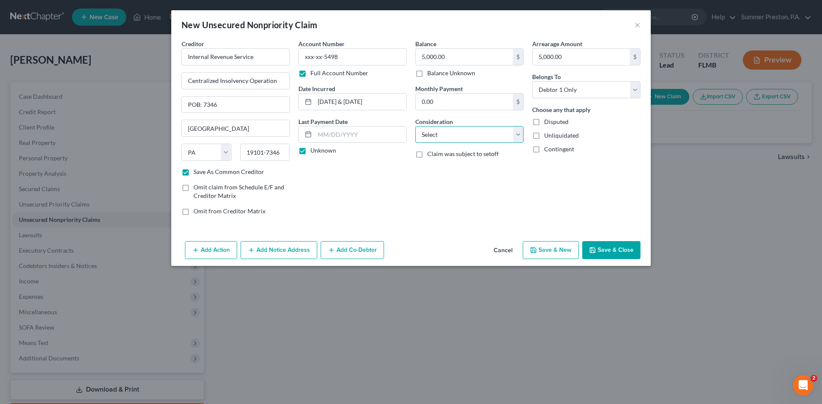
select select "7"
click at [415, 126] on select "Select Cable / Satellite Services Collection Agency Credit Card Debt Debt Couns…" at bounding box center [469, 134] width 108 height 17
click at [555, 247] on button "Save & New" at bounding box center [551, 250] width 56 height 18
checkbox input "false"
select select "0"
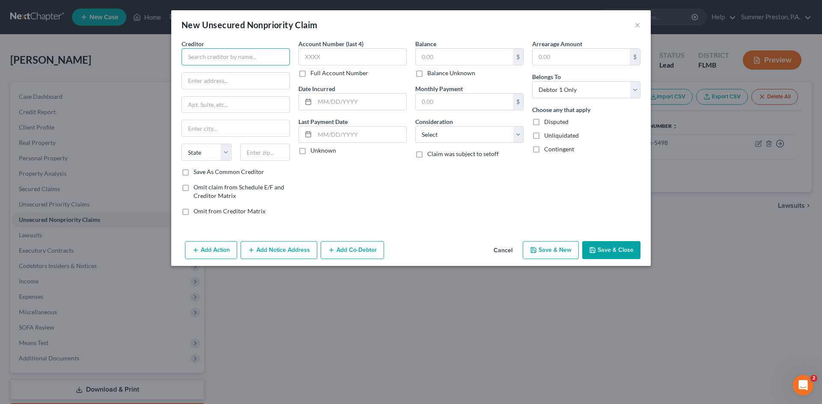
click at [269, 54] on input "text" at bounding box center [235, 56] width 108 height 17
type input "Sunshine State Anesthesia Partners"
type input "POB: 740776"
type input "[GEOGRAPHIC_DATA]"
select select "36"
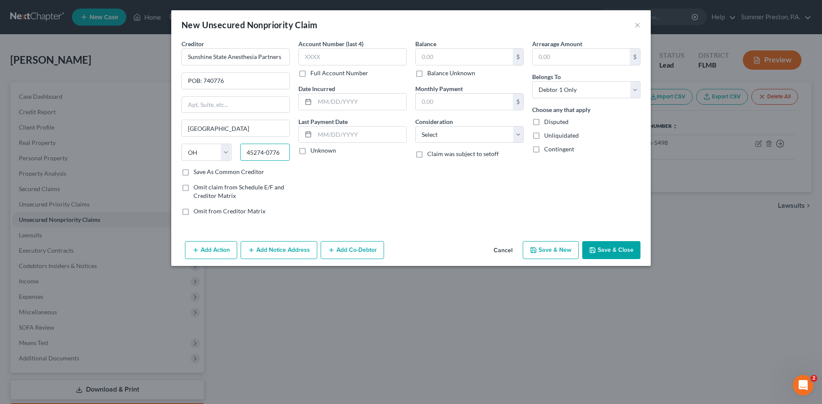
type input "45274-0776"
click at [193, 171] on label "Save As Common Creditor" at bounding box center [228, 172] width 71 height 9
click at [197, 171] on input "Save As Common Creditor" at bounding box center [200, 171] width 6 height 6
checkbox input "true"
click at [310, 72] on label "Full Account Number" at bounding box center [339, 73] width 58 height 9
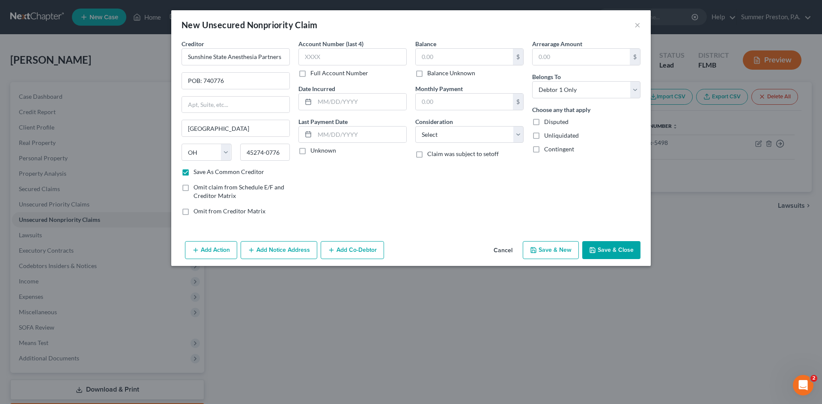
click at [314, 72] on input "Full Account Number" at bounding box center [317, 72] width 6 height 6
drag, startPoint x: 337, startPoint y: 67, endPoint x: 340, endPoint y: 61, distance: 6.3
click at [340, 61] on div "Account Number Full Account Number" at bounding box center [352, 58] width 108 height 38
click at [324, 60] on input "text" at bounding box center [352, 56] width 108 height 17
click at [310, 76] on label "Full Account Number" at bounding box center [339, 73] width 58 height 9
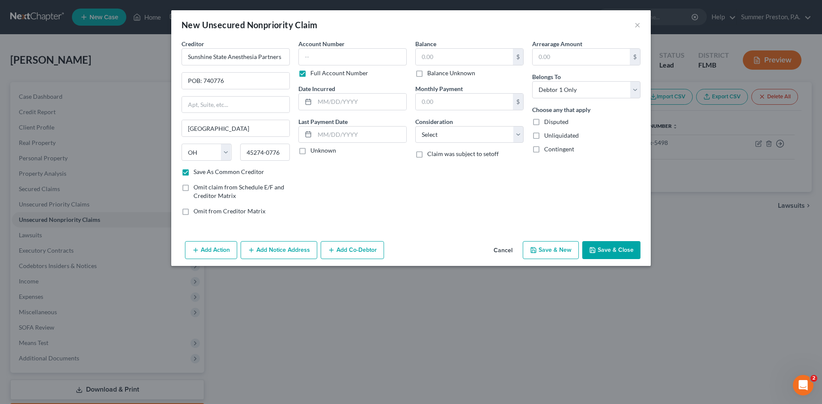
click at [314, 74] on input "Full Account Number" at bounding box center [317, 72] width 6 height 6
click at [310, 75] on label "Full Account Number" at bounding box center [339, 73] width 58 height 9
click at [314, 74] on input "Full Account Number" at bounding box center [317, 72] width 6 height 6
click at [326, 59] on input "text" at bounding box center [352, 56] width 108 height 17
type input "MP100553325"
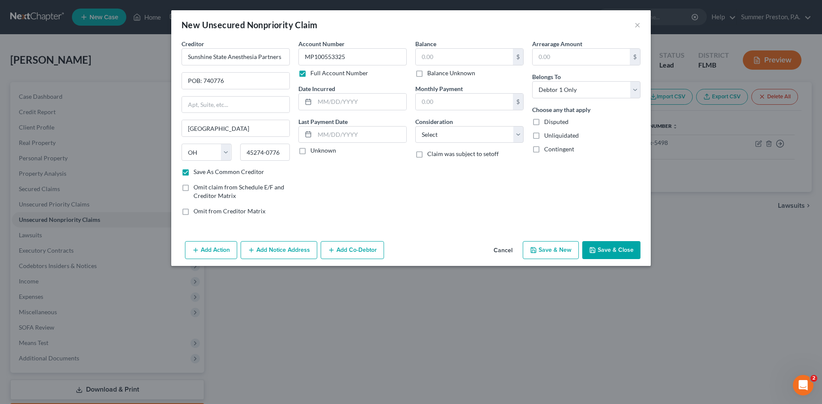
click at [310, 151] on label "Unknown" at bounding box center [323, 150] width 26 height 9
click at [314, 151] on input "Unknown" at bounding box center [317, 149] width 6 height 6
checkbox input "true"
click at [463, 59] on input "text" at bounding box center [464, 57] width 97 height 16
type input "230.00"
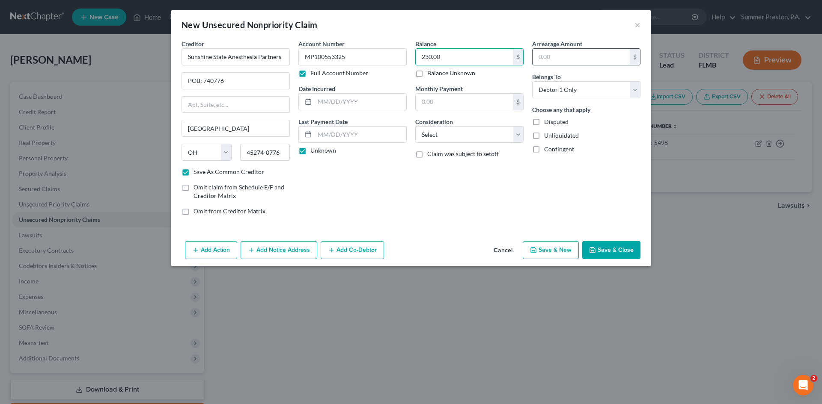
click at [561, 56] on input "text" at bounding box center [580, 57] width 97 height 16
type input "230.00"
click at [522, 134] on select "Select Cable / Satellite Services Collection Agency Credit Card Debt Debt Couns…" at bounding box center [469, 134] width 108 height 17
select select "9"
click at [415, 126] on select "Select Cable / Satellite Services Collection Agency Credit Card Debt Debt Couns…" at bounding box center [469, 134] width 108 height 17
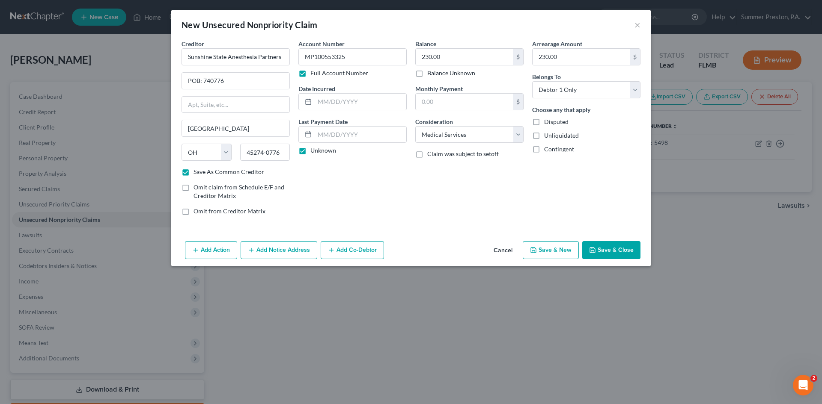
click at [542, 250] on button "Save & New" at bounding box center [551, 250] width 56 height 18
checkbox input "false"
select select "0"
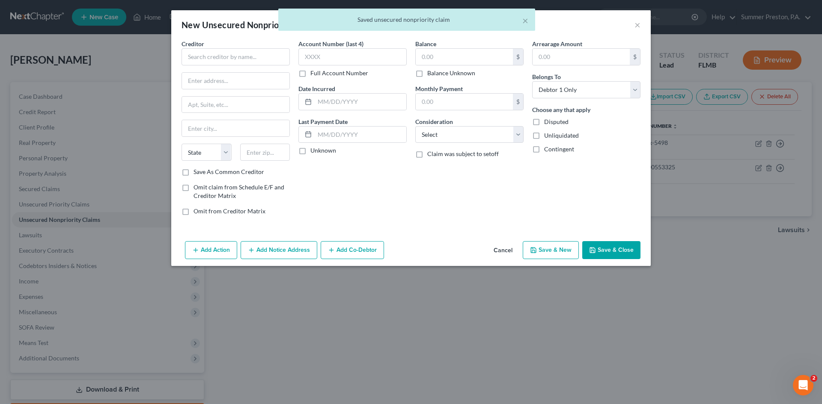
type input "0.00"
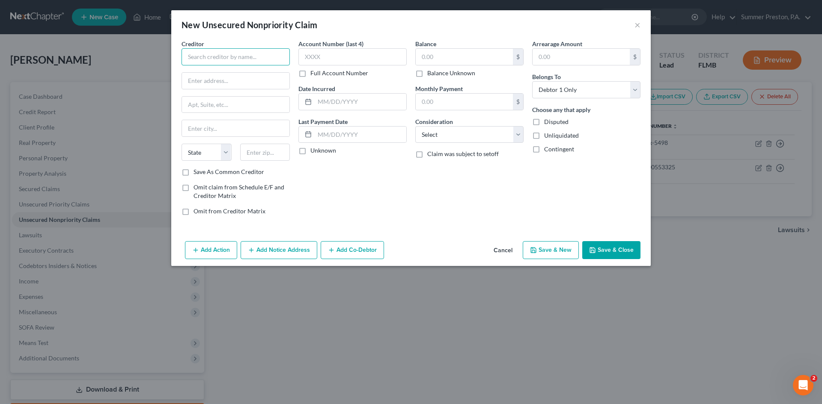
click at [260, 53] on input "text" at bounding box center [235, 56] width 108 height 17
type input "HCA [GEOGRAPHIC_DATA]"
click at [628, 248] on button "Save & Close" at bounding box center [611, 250] width 58 height 18
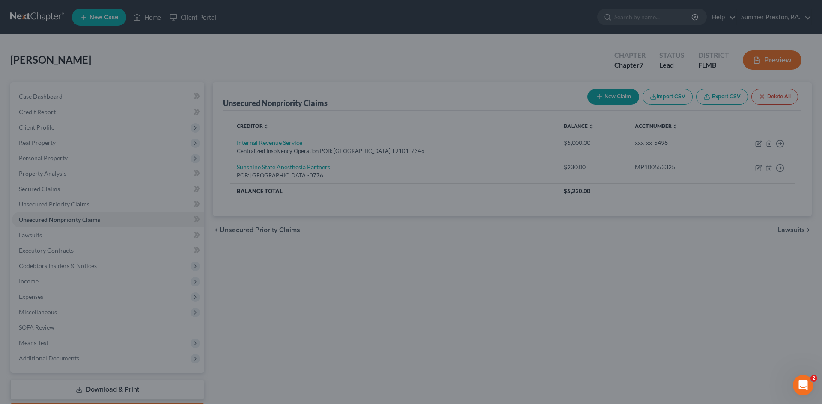
type input "0.00"
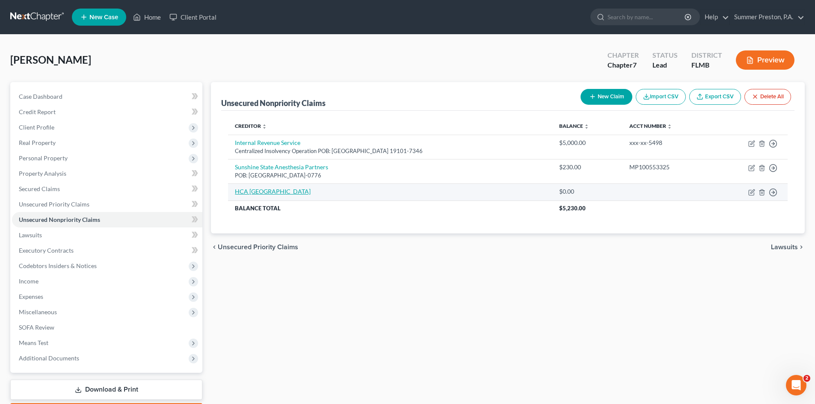
click at [276, 193] on link "HCA [GEOGRAPHIC_DATA]" at bounding box center [273, 191] width 76 height 7
select select "0"
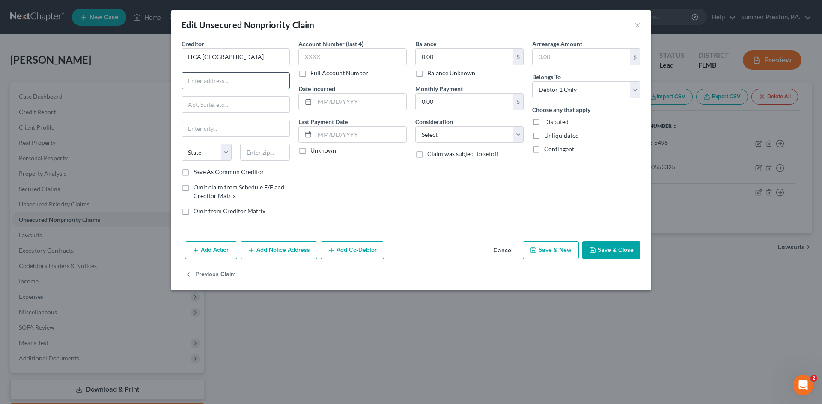
click at [262, 83] on input "text" at bounding box center [235, 81] width 107 height 16
click at [276, 57] on input "HCA [GEOGRAPHIC_DATA]" at bounding box center [235, 56] width 108 height 17
type input "HCA [GEOGRAPHIC_DATA] 01385"
click at [258, 76] on input "text" at bounding box center [235, 81] width 107 height 16
type input "POB: 740771"
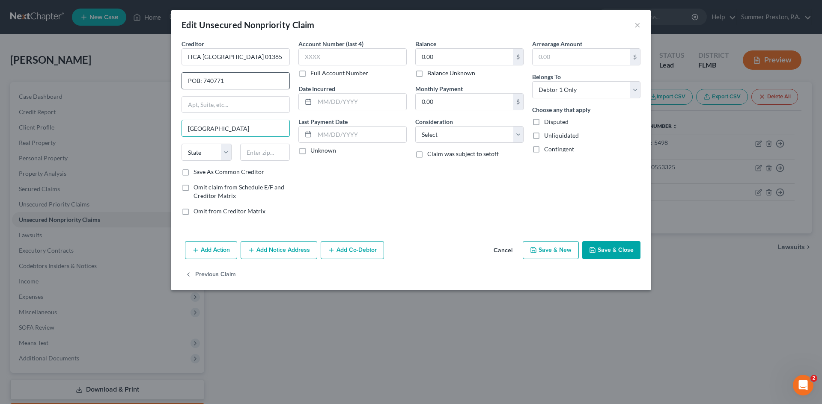
type input "[GEOGRAPHIC_DATA]"
select select "36"
type input "45274-0771"
drag, startPoint x: 185, startPoint y: 175, endPoint x: 186, endPoint y: 169, distance: 5.2
click at [193, 173] on label "Save As Common Creditor" at bounding box center [228, 172] width 71 height 9
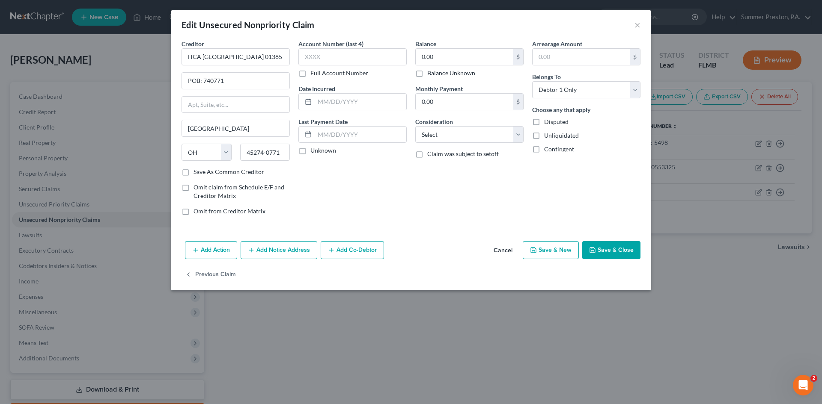
click at [197, 173] on input "Save As Common Creditor" at bounding box center [200, 171] width 6 height 6
checkbox input "true"
click at [310, 74] on label "Full Account Number" at bounding box center [339, 73] width 58 height 9
click at [314, 74] on input "Full Account Number" at bounding box center [317, 72] width 6 height 6
click at [327, 60] on input "text" at bounding box center [352, 56] width 108 height 17
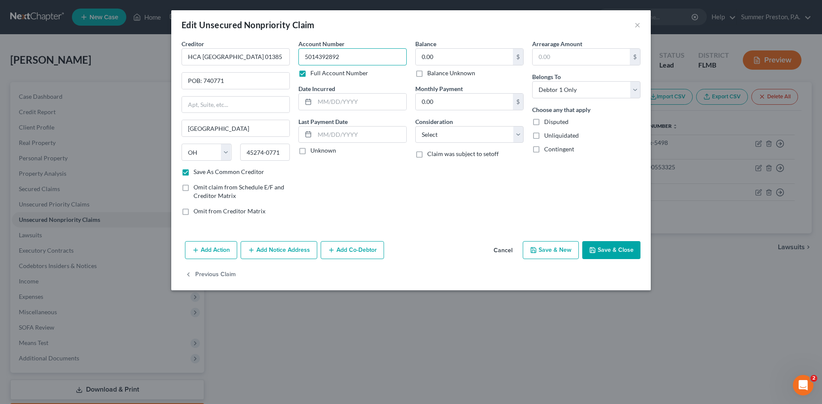
type input "5014392892"
drag, startPoint x: 300, startPoint y: 151, endPoint x: 316, endPoint y: 138, distance: 20.7
click at [310, 149] on label "Unknown" at bounding box center [323, 150] width 26 height 9
click at [314, 149] on input "Unknown" at bounding box center [317, 149] width 6 height 6
checkbox input "true"
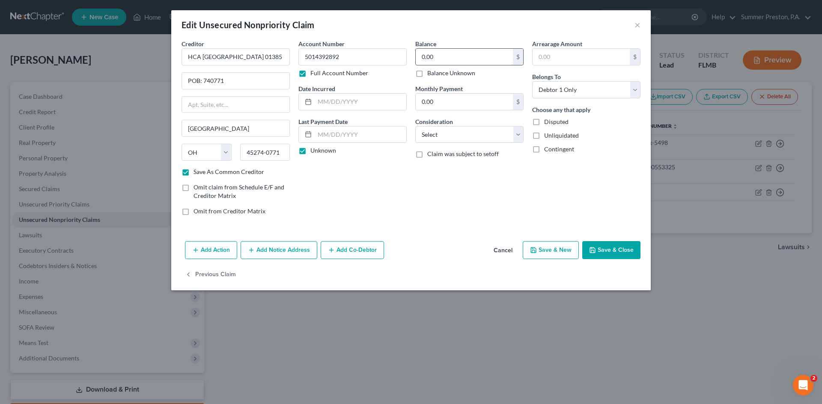
click at [449, 58] on input "0.00" at bounding box center [464, 57] width 97 height 16
type input "664.00"
click at [591, 53] on input "text" at bounding box center [580, 57] width 97 height 16
type input "664.00"
click at [516, 136] on select "Select Cable / Satellite Services Collection Agency Credit Card Debt Debt Couns…" at bounding box center [469, 134] width 108 height 17
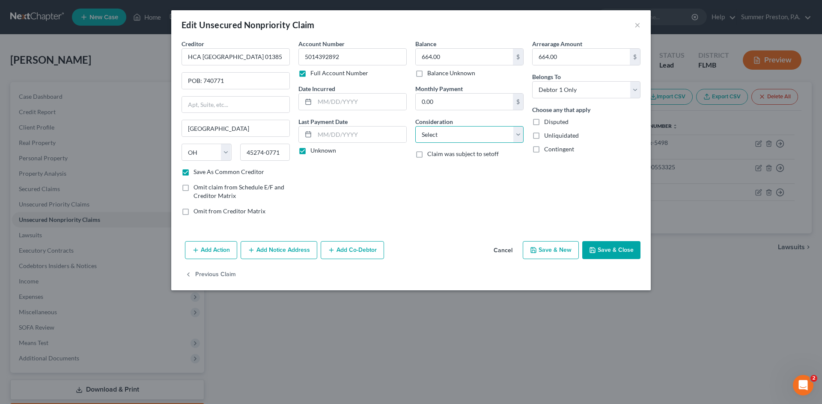
select select "9"
click at [415, 126] on select "Select Cable / Satellite Services Collection Agency Credit Card Debt Debt Couns…" at bounding box center [469, 134] width 108 height 17
click at [563, 250] on button "Save & New" at bounding box center [551, 250] width 56 height 18
checkbox input "false"
select select "0"
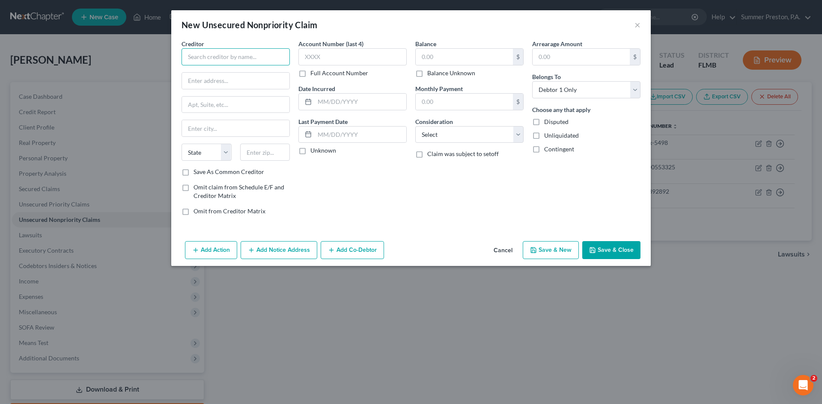
click at [273, 58] on input "text" at bounding box center [235, 56] width 108 height 17
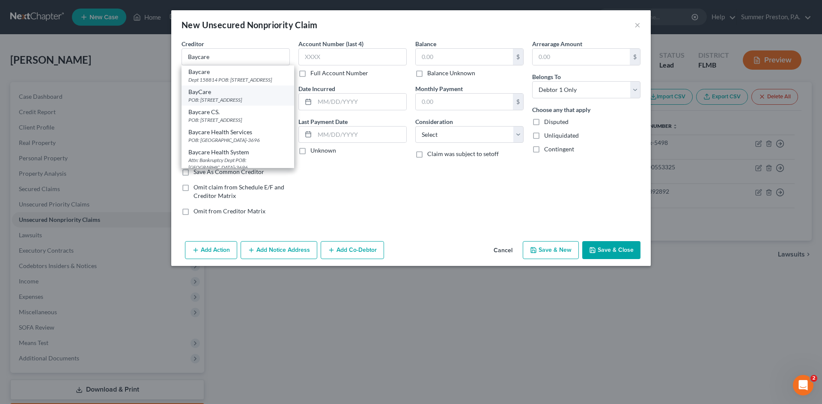
click at [246, 100] on div "POB: [STREET_ADDRESS]" at bounding box center [237, 99] width 99 height 7
type input "BayCare"
type input "POB: 1259"
type input "Dept 158814"
type input "Oaks"
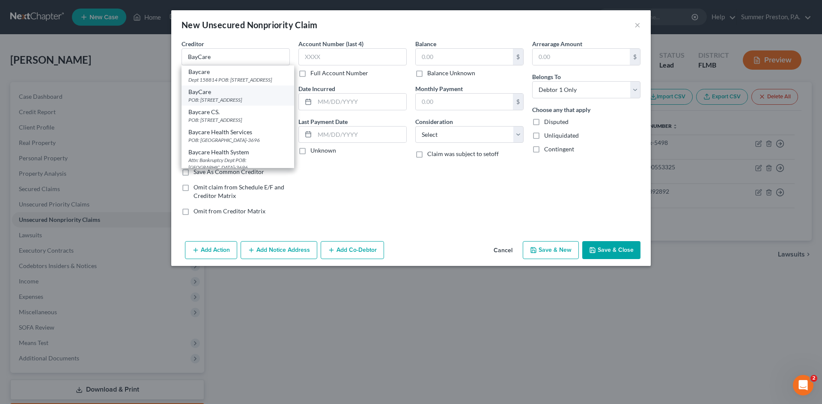
select select "39"
type input "19456"
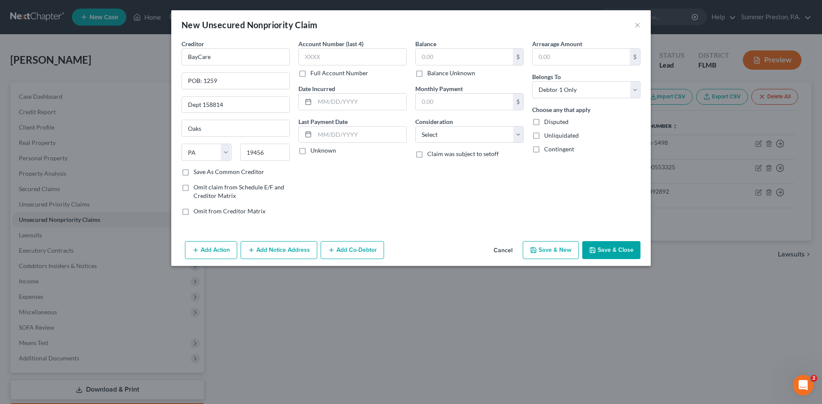
click at [193, 170] on label "Save As Common Creditor" at bounding box center [228, 172] width 71 height 9
click at [197, 170] on input "Save As Common Creditor" at bounding box center [200, 171] width 6 height 6
checkbox input "true"
click at [310, 75] on label "Full Account Number" at bounding box center [339, 73] width 58 height 9
click at [314, 74] on input "Full Account Number" at bounding box center [317, 72] width 6 height 6
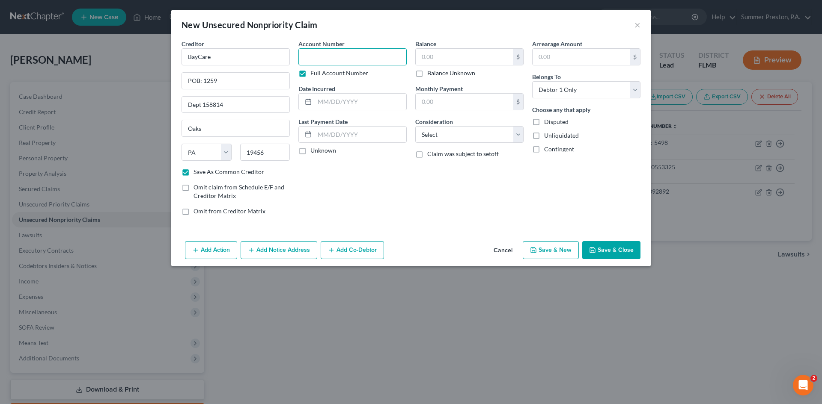
click at [329, 54] on input "text" at bounding box center [352, 56] width 108 height 17
type input "31499005, 32485341, 32962409, 33145481, 33255178"
click at [310, 150] on label "Unknown" at bounding box center [323, 150] width 26 height 9
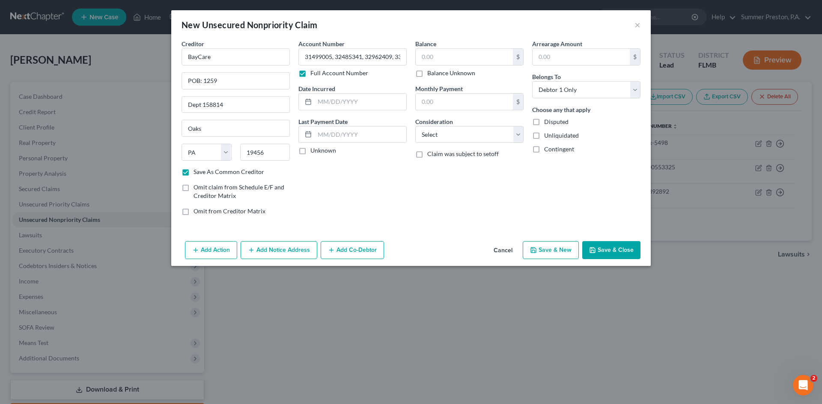
click at [314, 150] on input "Unknown" at bounding box center [317, 149] width 6 height 6
checkbox input "true"
click at [454, 54] on input "text" at bounding box center [464, 57] width 97 height 16
click at [566, 60] on input "text" at bounding box center [580, 57] width 97 height 16
click at [445, 56] on input "724.01" at bounding box center [464, 57] width 97 height 16
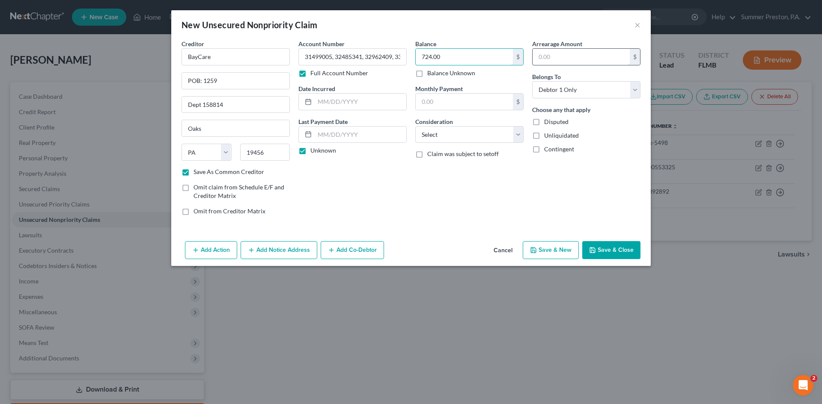
type input "724.00"
click at [576, 56] on input "text" at bounding box center [580, 57] width 97 height 16
type input "724.00"
click at [517, 131] on select "Select Cable / Satellite Services Collection Agency Credit Card Debt Debt Couns…" at bounding box center [469, 134] width 108 height 17
select select "9"
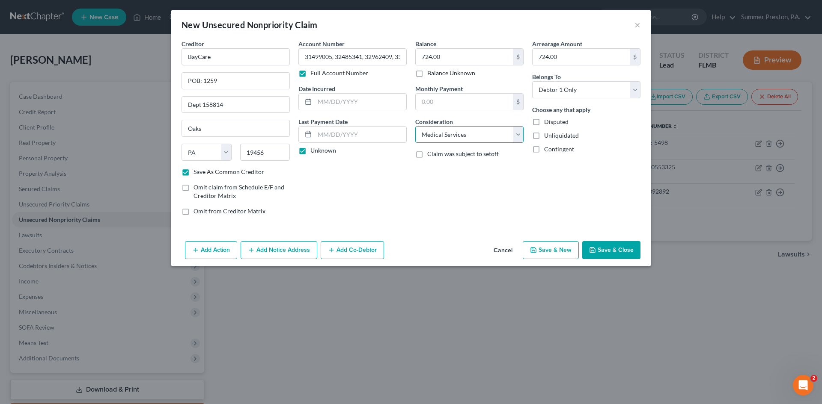
click at [415, 126] on select "Select Cable / Satellite Services Collection Agency Credit Card Debt Debt Couns…" at bounding box center [469, 134] width 108 height 17
click at [555, 250] on button "Save & New" at bounding box center [551, 250] width 56 height 18
checkbox input "false"
select select "0"
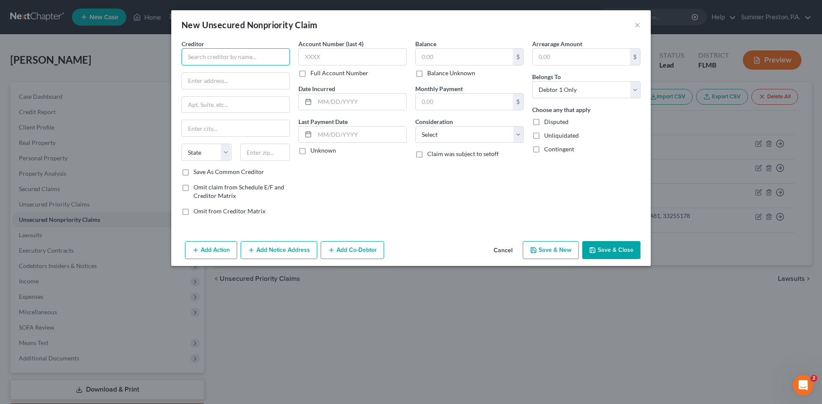
click at [283, 59] on input "text" at bounding box center [235, 56] width 108 height 17
type input "Transform Credit Inc."
type input "[STREET_ADDRESS][PERSON_NAME]"
type input "Ste 5019"
drag, startPoint x: 243, startPoint y: 128, endPoint x: 237, endPoint y: 128, distance: 6.4
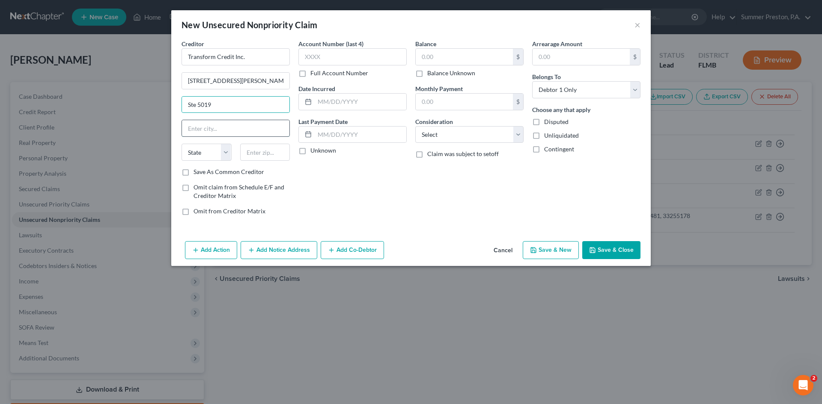
click at [243, 128] on input "text" at bounding box center [235, 128] width 107 height 16
type input "[GEOGRAPHIC_DATA]"
select select "14"
type input "60607"
click at [193, 174] on label "Save As Common Creditor" at bounding box center [228, 172] width 71 height 9
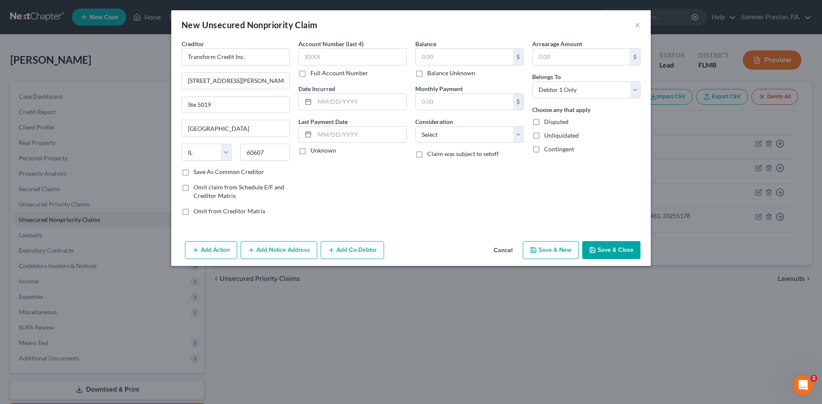
click at [197, 173] on input "Save As Common Creditor" at bounding box center [200, 171] width 6 height 6
checkbox input "true"
click at [310, 77] on label "Full Account Number" at bounding box center [339, 73] width 58 height 9
click at [314, 74] on input "Full Account Number" at bounding box center [317, 72] width 6 height 6
click at [329, 58] on input "text" at bounding box center [352, 56] width 108 height 17
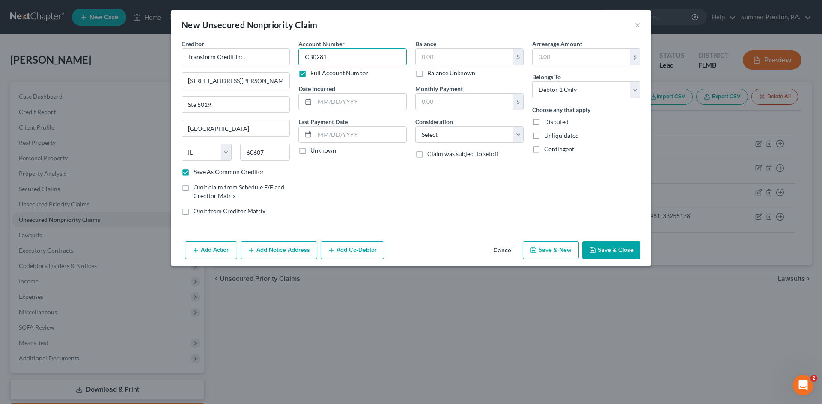
type input "CB0281"
click at [310, 154] on label "Unknown" at bounding box center [323, 150] width 26 height 9
click at [314, 152] on input "Unknown" at bounding box center [317, 149] width 6 height 6
checkbox input "true"
click at [452, 53] on input "text" at bounding box center [464, 57] width 97 height 16
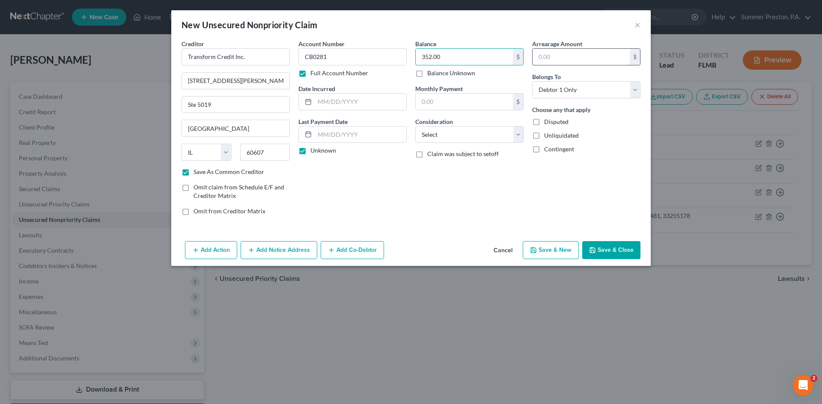
type input "352.00"
click at [552, 59] on input "text" at bounding box center [580, 57] width 97 height 16
type input "352.00"
click at [525, 132] on div "Balance 352.00 $ Balance Unknown Balance Undetermined 352.00 $ Balance Unknown …" at bounding box center [469, 130] width 117 height 183
click at [516, 131] on select "Select Cable / Satellite Services Collection Agency Credit Card Debt Debt Couns…" at bounding box center [469, 134] width 108 height 17
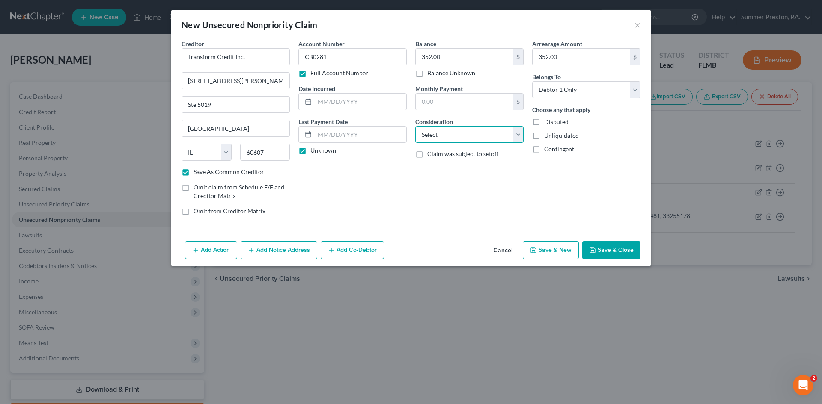
select select "1"
click at [415, 126] on select "Select Cable / Satellite Services Collection Agency Credit Card Debt Debt Couns…" at bounding box center [469, 134] width 108 height 17
click at [558, 250] on button "Save & New" at bounding box center [551, 250] width 56 height 18
checkbox input "false"
type input "0.00"
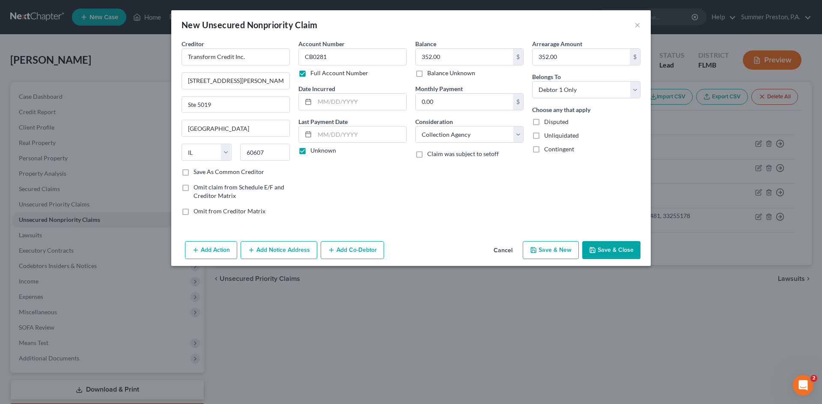
select select "0"
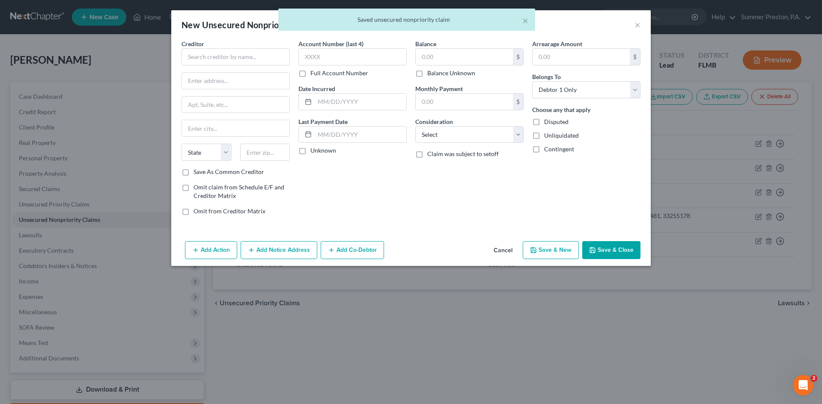
click at [271, 42] on div "Creditor *" at bounding box center [235, 52] width 108 height 26
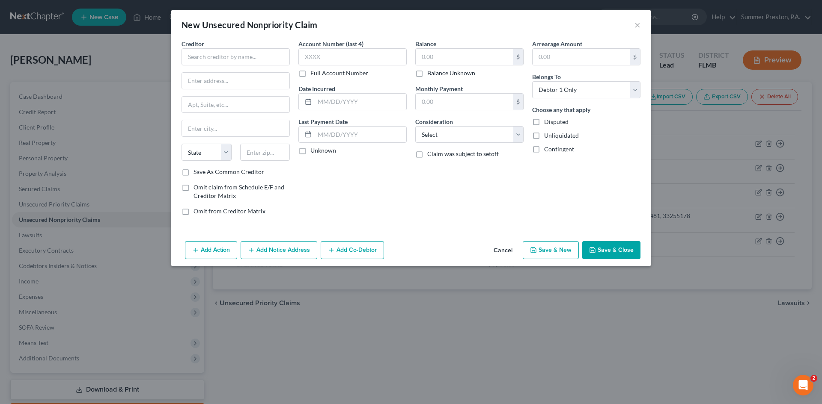
click at [261, 68] on div "Creditor * State [US_STATE] AK AR AZ CA CO [GEOGRAPHIC_DATA] DE DC [GEOGRAPHIC_…" at bounding box center [235, 103] width 108 height 128
click at [261, 62] on input "text" at bounding box center [235, 56] width 108 height 17
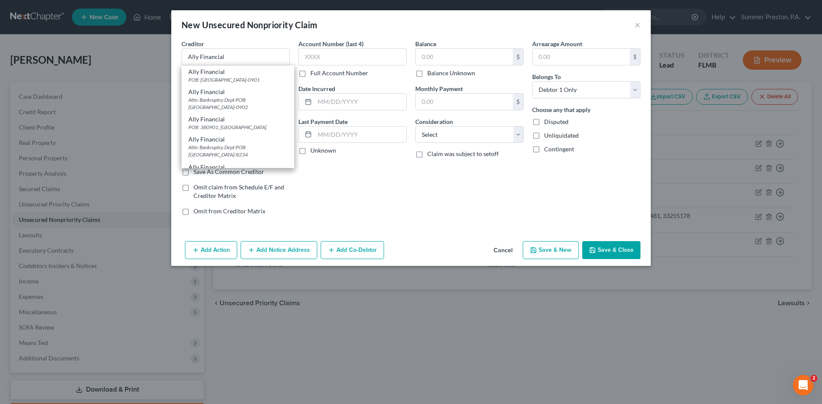
drag, startPoint x: 261, startPoint y: 61, endPoint x: 131, endPoint y: 136, distance: 150.9
click at [131, 136] on div "New Unsecured Nonpriority Claim × Creditor * Ally Financial Ally Financial POB:…" at bounding box center [411, 202] width 822 height 404
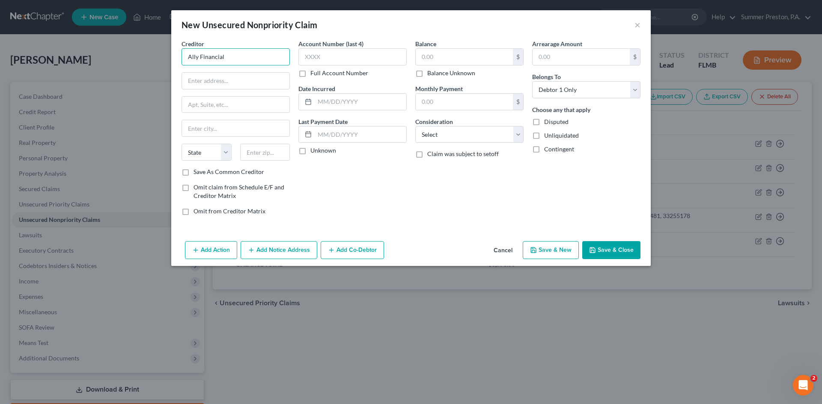
click at [273, 59] on input "Ally Financial" at bounding box center [235, 56] width 108 height 17
type input "Ally Financial"
type input "200 Renaissance Center #BO"
type input "[GEOGRAPHIC_DATA]"
select select "23"
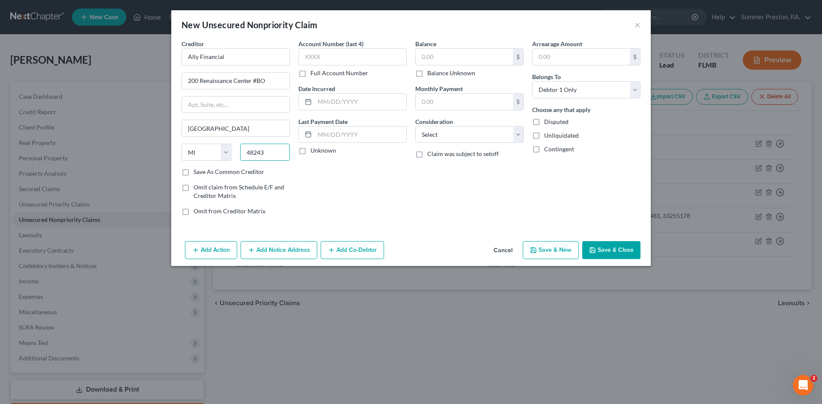
type input "48243"
click at [193, 172] on label "Save As Common Creditor" at bounding box center [228, 172] width 71 height 9
click at [197, 172] on input "Save As Common Creditor" at bounding box center [200, 171] width 6 height 6
checkbox input "true"
click at [310, 74] on label "Full Account Number" at bounding box center [339, 73] width 58 height 9
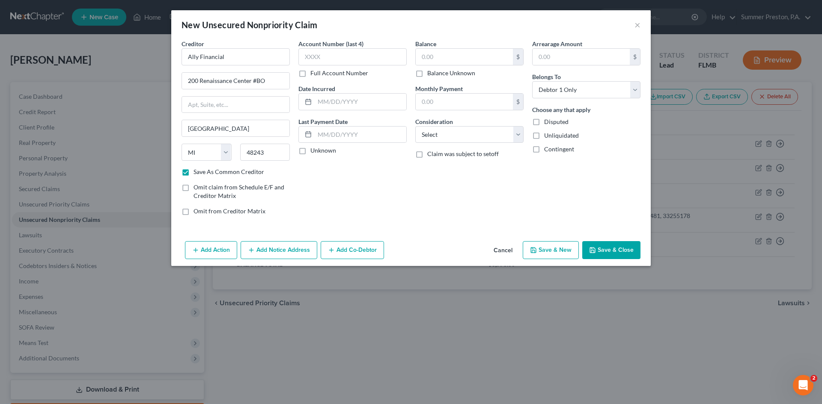
click at [314, 74] on input "Full Account Number" at bounding box center [317, 72] width 6 height 6
click at [325, 57] on input "text" at bounding box center [352, 56] width 108 height 17
type input "228059"
click at [310, 150] on label "Unknown" at bounding box center [323, 150] width 26 height 9
click at [314, 150] on input "Unknown" at bounding box center [317, 149] width 6 height 6
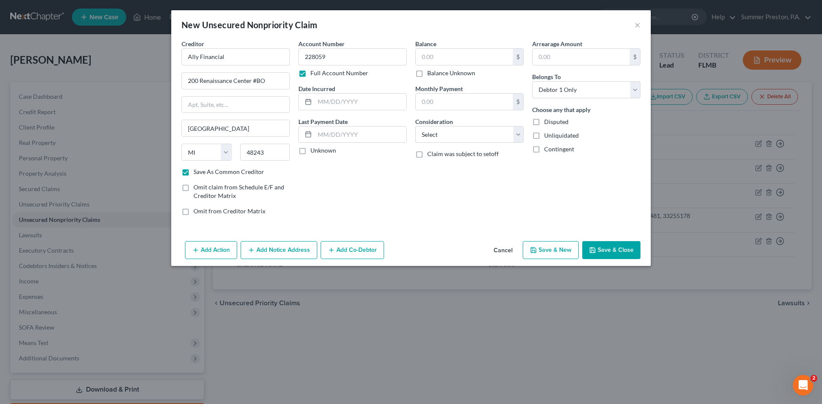
checkbox input "true"
click at [487, 55] on input "text" at bounding box center [464, 57] width 97 height 16
type input "7,611.00"
drag, startPoint x: 601, startPoint y: 50, endPoint x: 588, endPoint y: 53, distance: 13.5
click at [600, 50] on input "text" at bounding box center [580, 57] width 97 height 16
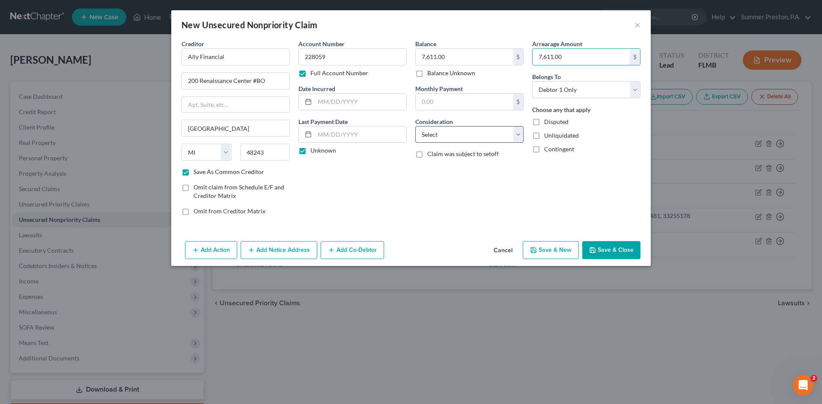
type input "7,611.00"
click at [521, 135] on select "Select Cable / Satellite Services Collection Agency Credit Card Debt Debt Couns…" at bounding box center [469, 134] width 108 height 17
select select "1"
click at [415, 126] on select "Select Cable / Satellite Services Collection Agency Credit Card Debt Debt Couns…" at bounding box center [469, 134] width 108 height 17
click at [550, 250] on button "Save & New" at bounding box center [551, 250] width 56 height 18
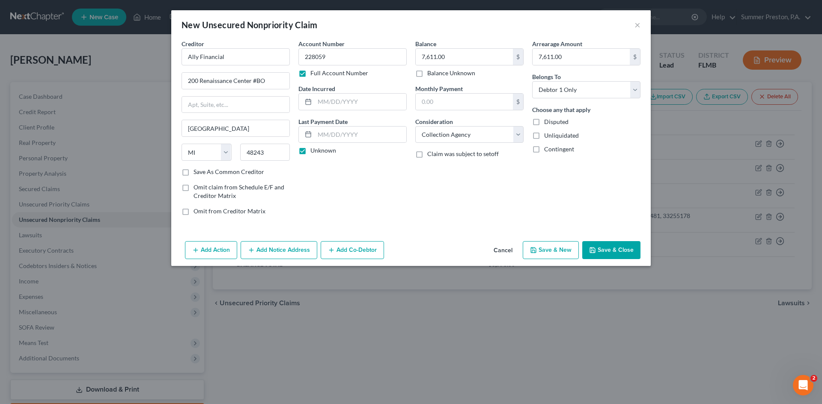
checkbox input "false"
select select "0"
type input "0.00"
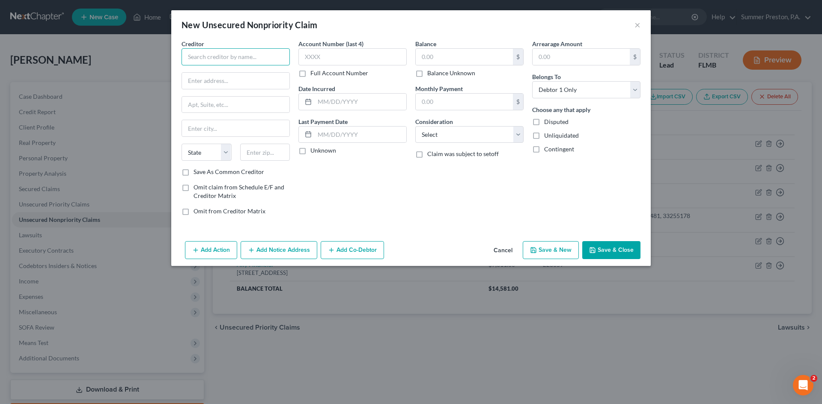
click at [274, 59] on input "text" at bounding box center [235, 56] width 108 height 17
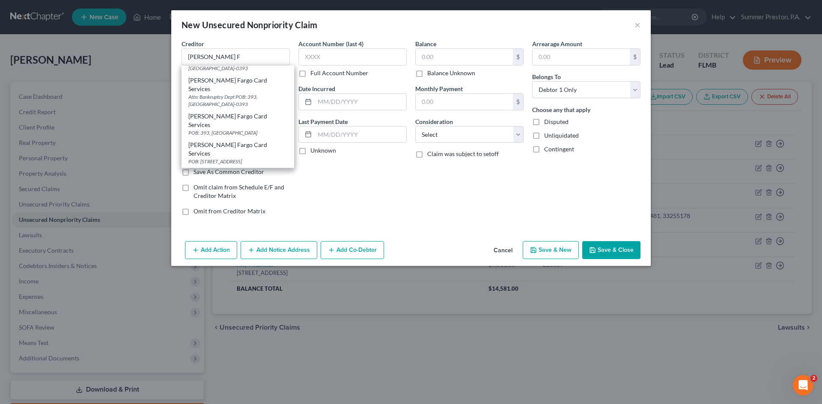
scroll to position [564, 0]
click at [239, 183] on div "POB: [GEOGRAPHIC_DATA]-7753" at bounding box center [237, 186] width 99 height 7
type input "[PERSON_NAME] Fargo Card Services"
type input "POB: 77053"
type input "[GEOGRAPHIC_DATA]"
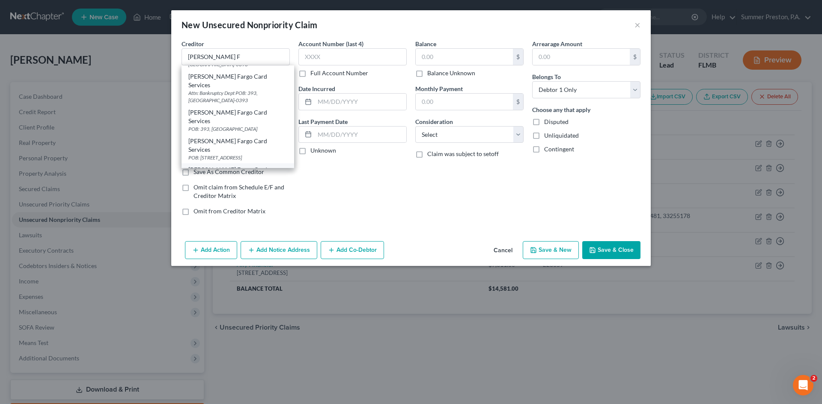
select select "24"
type input "55480-7753"
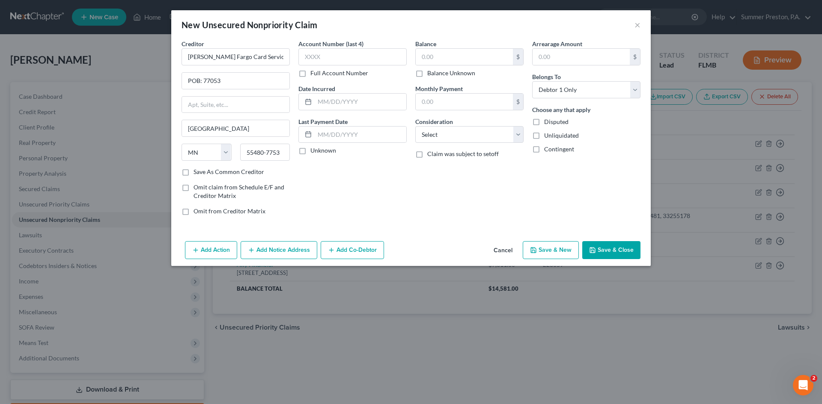
click at [193, 173] on label "Save As Common Creditor" at bounding box center [228, 172] width 71 height 9
click at [197, 173] on input "Save As Common Creditor" at bounding box center [200, 171] width 6 height 6
checkbox input "true"
click at [310, 75] on label "Full Account Number" at bounding box center [339, 73] width 58 height 9
click at [314, 74] on input "Full Account Number" at bounding box center [317, 72] width 6 height 6
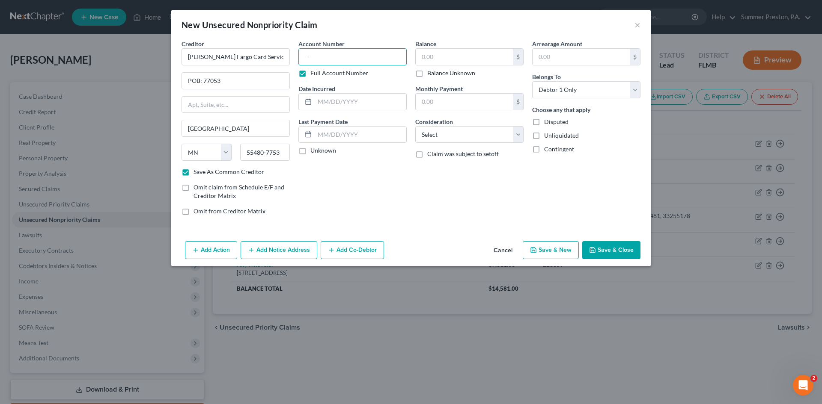
click at [316, 57] on input "text" at bounding box center [352, 56] width 108 height 17
type input "414718"
click at [310, 148] on label "Unknown" at bounding box center [323, 150] width 26 height 9
click at [314, 148] on input "Unknown" at bounding box center [317, 149] width 6 height 6
checkbox input "true"
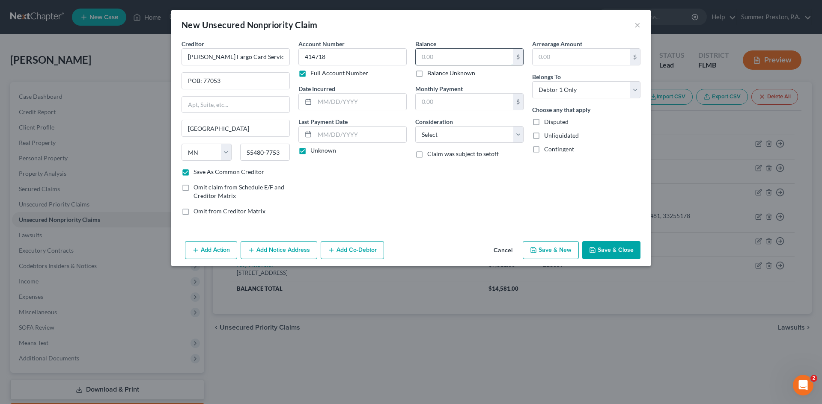
click at [451, 60] on input "text" at bounding box center [464, 57] width 97 height 16
type input "2,076.00"
click at [562, 54] on input "text" at bounding box center [580, 57] width 97 height 16
type input "2,076.00"
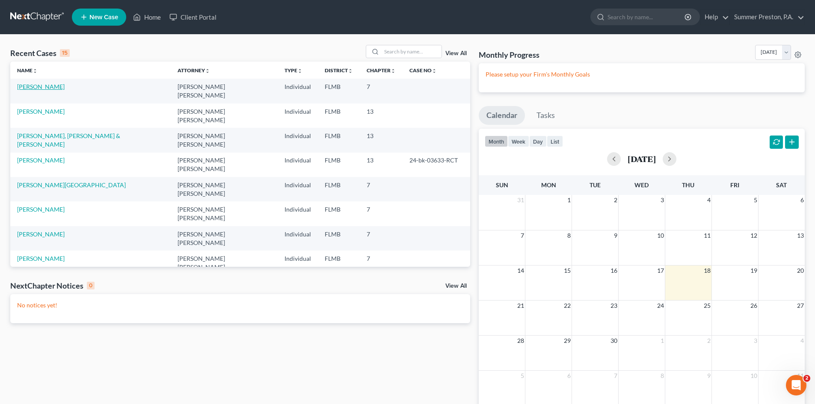
click at [40, 86] on link "[PERSON_NAME]" at bounding box center [41, 86] width 48 height 7
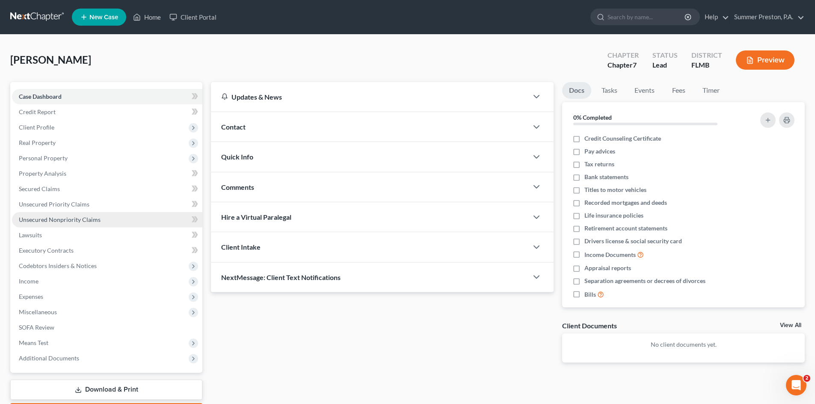
click at [68, 219] on span "Unsecured Nonpriority Claims" at bounding box center [60, 219] width 82 height 7
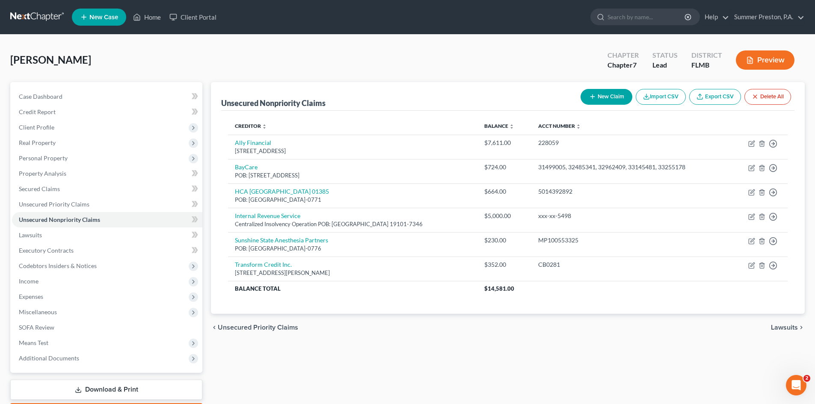
click at [608, 96] on button "New Claim" at bounding box center [607, 97] width 52 height 16
select select "0"
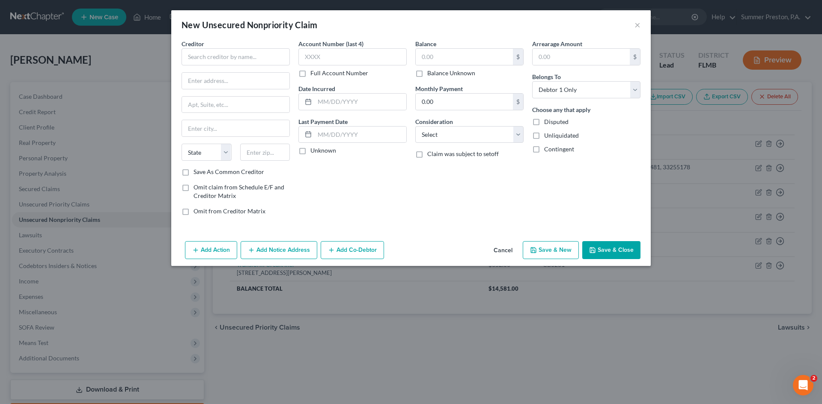
click at [507, 251] on button "Cancel" at bounding box center [503, 250] width 33 height 17
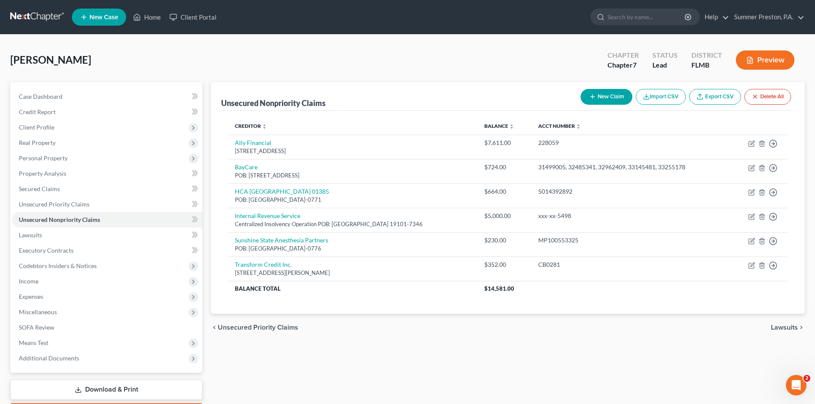
click at [610, 93] on button "New Claim" at bounding box center [607, 97] width 52 height 16
select select "0"
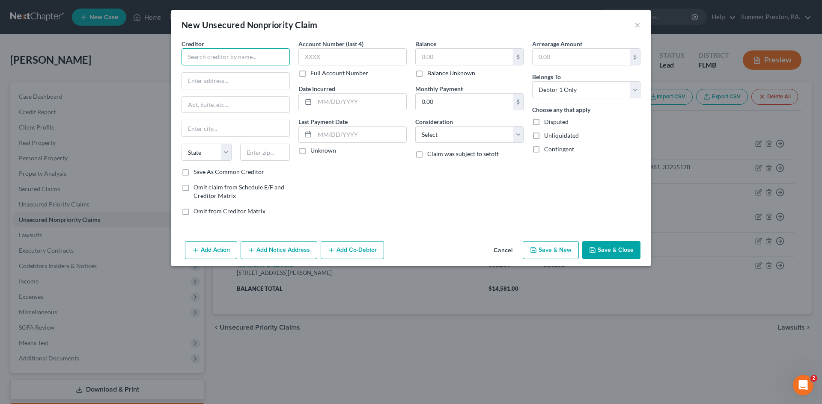
click at [274, 53] on input "text" at bounding box center [235, 56] width 108 height 17
type input "Wells Fargo Bank NA Card"
type input "POB: 55480"
type input "[GEOGRAPHIC_DATA]"
type input "m"
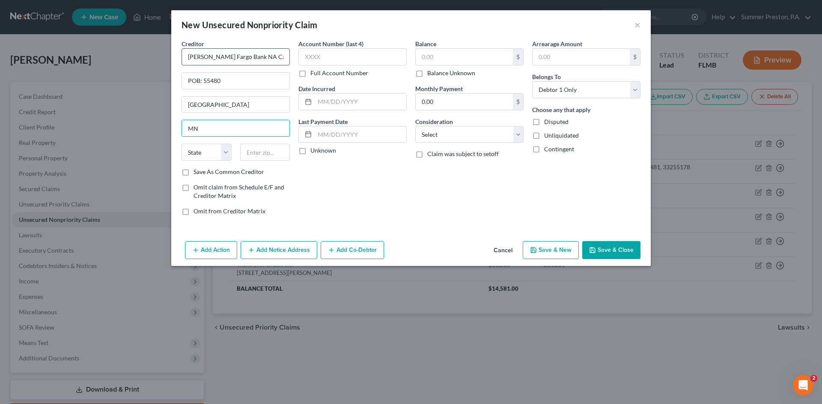
type input "MN"
click at [241, 81] on input "POB: 55480" at bounding box center [235, 81] width 107 height 16
drag, startPoint x: 241, startPoint y: 81, endPoint x: 40, endPoint y: 102, distance: 201.8
click at [84, 99] on div "New Unsecured Nonpriority Claim × Creditor * Wells Fargo Bank NA Card POB: 5548…" at bounding box center [411, 202] width 822 height 404
click at [202, 81] on input "POB:55480" at bounding box center [235, 81] width 107 height 16
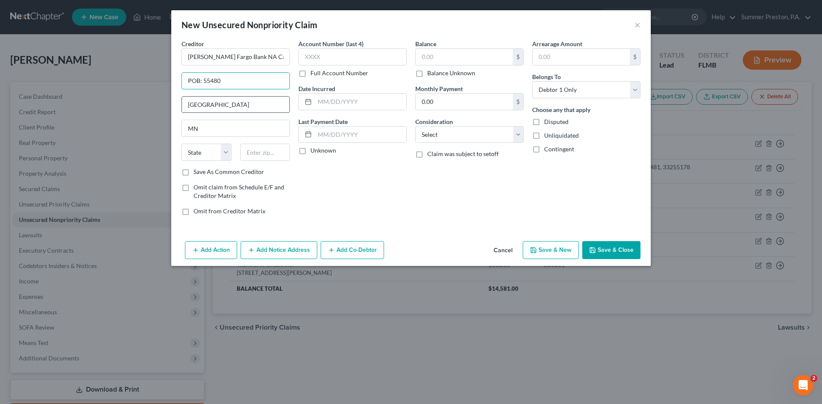
type input "POB: 55480"
drag, startPoint x: 239, startPoint y: 103, endPoint x: 69, endPoint y: 109, distance: 170.0
click at [89, 107] on div "New Unsecured Nonpriority Claim × Creditor * Wells Fargo Bank NA Card POB: 5548…" at bounding box center [411, 202] width 822 height 404
drag, startPoint x: 232, startPoint y: 129, endPoint x: 74, endPoint y: 132, distance: 157.5
click at [95, 133] on div "New Unsecured Nonpriority Claim × Creditor * Wells Fargo Bank NA Card POB: 5548…" at bounding box center [411, 202] width 822 height 404
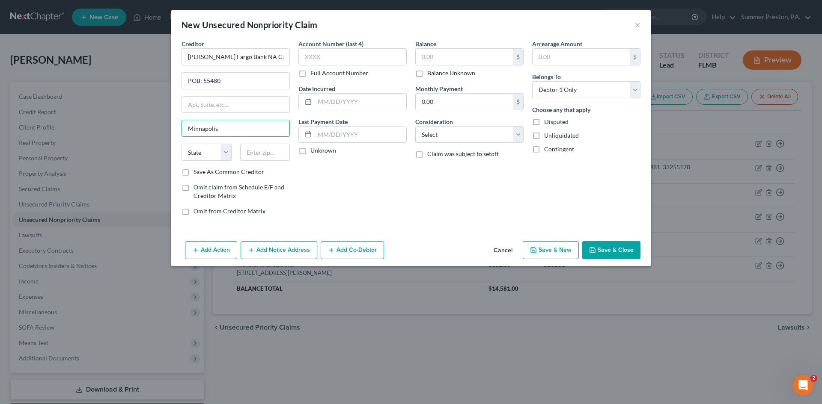
type input "Minnapolis"
select select "24"
type input "4"
drag, startPoint x: 627, startPoint y: 253, endPoint x: 621, endPoint y: 251, distance: 6.4
click at [626, 252] on button "Save & Close" at bounding box center [611, 250] width 58 height 18
